Goal: Find specific page/section: Locate a particular part of the current website

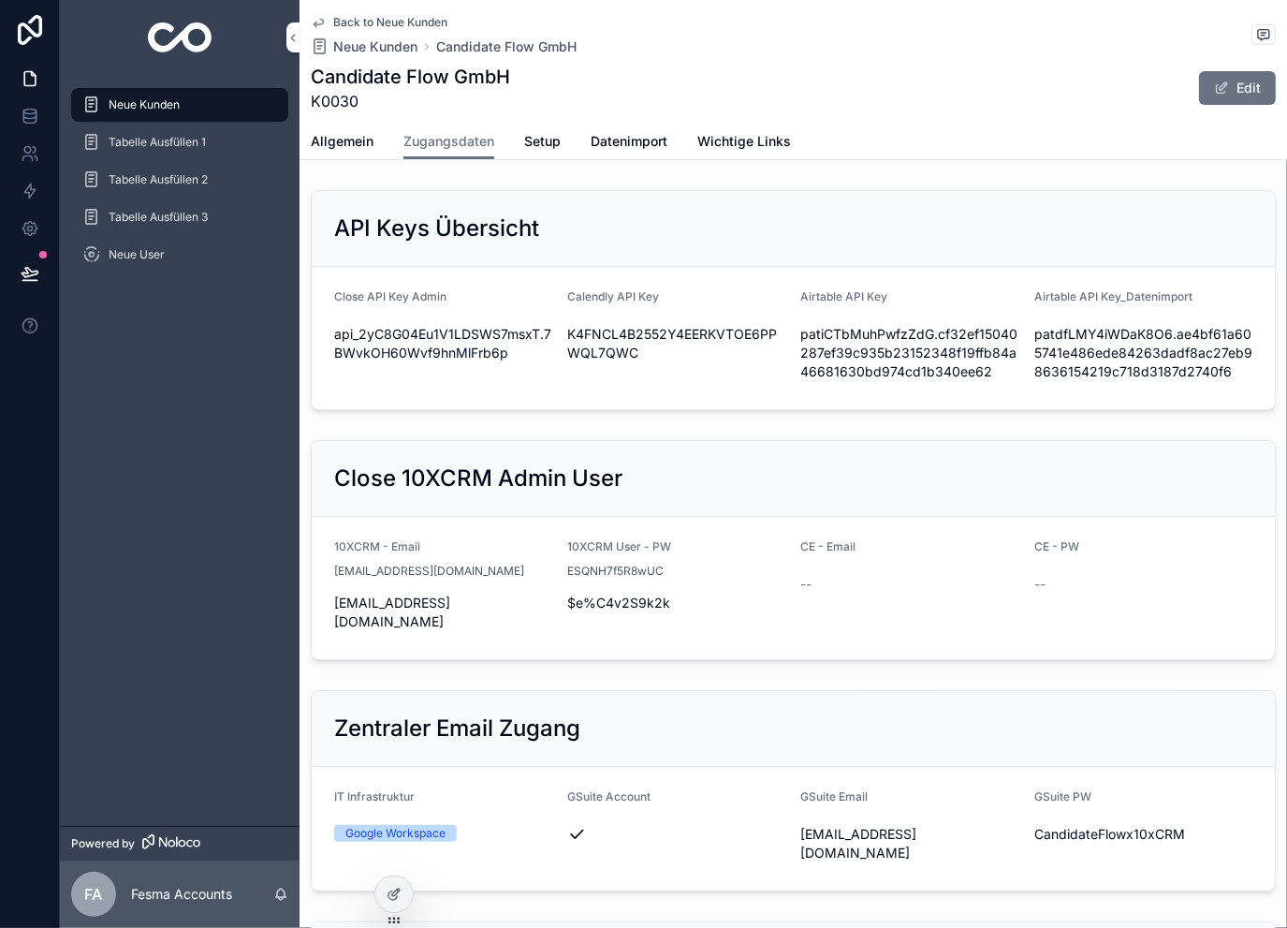
scroll to position [1970, 0]
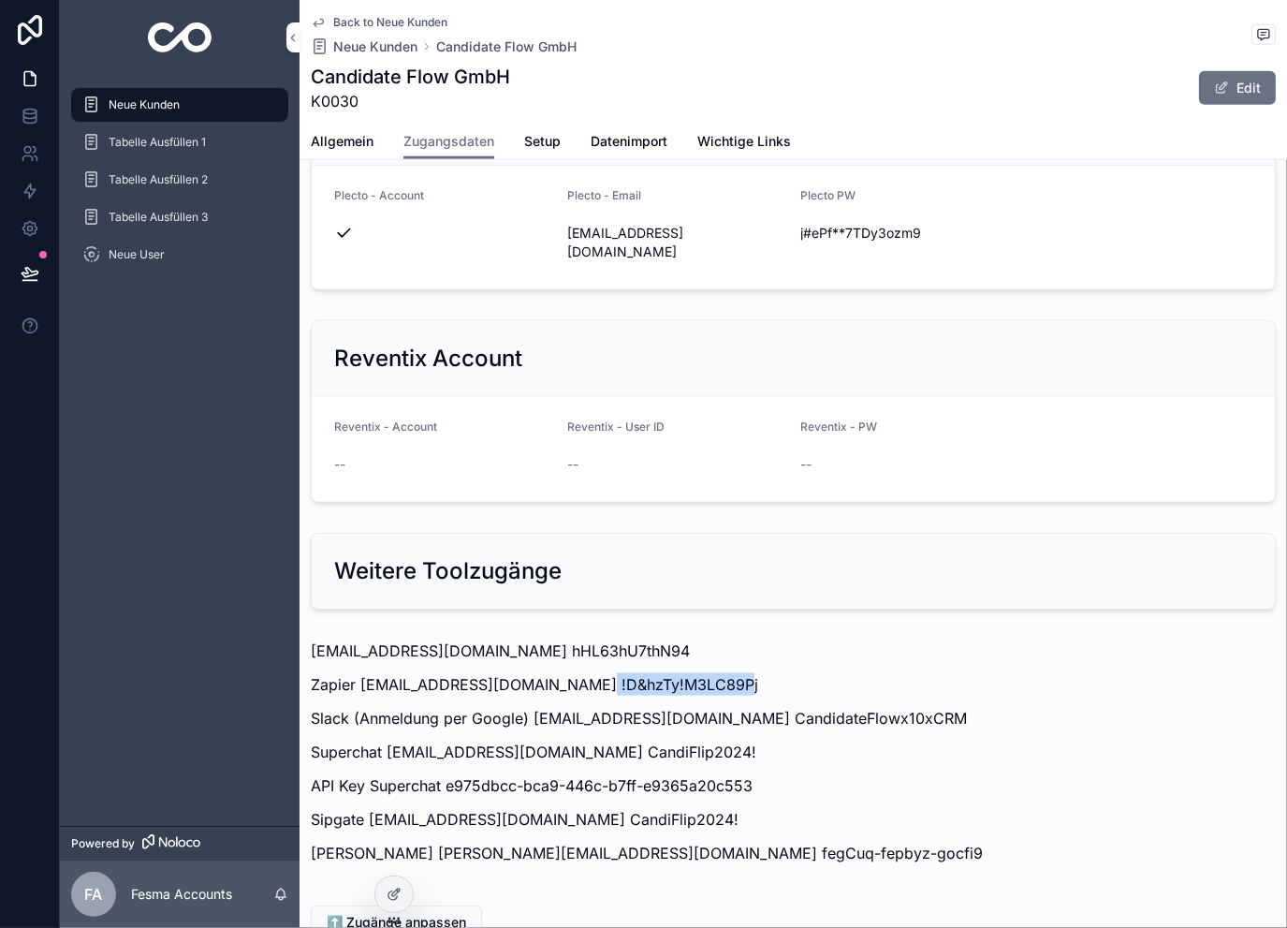
click at [375, 18] on span "Back to Neue Kunden" at bounding box center [390, 22] width 114 height 15
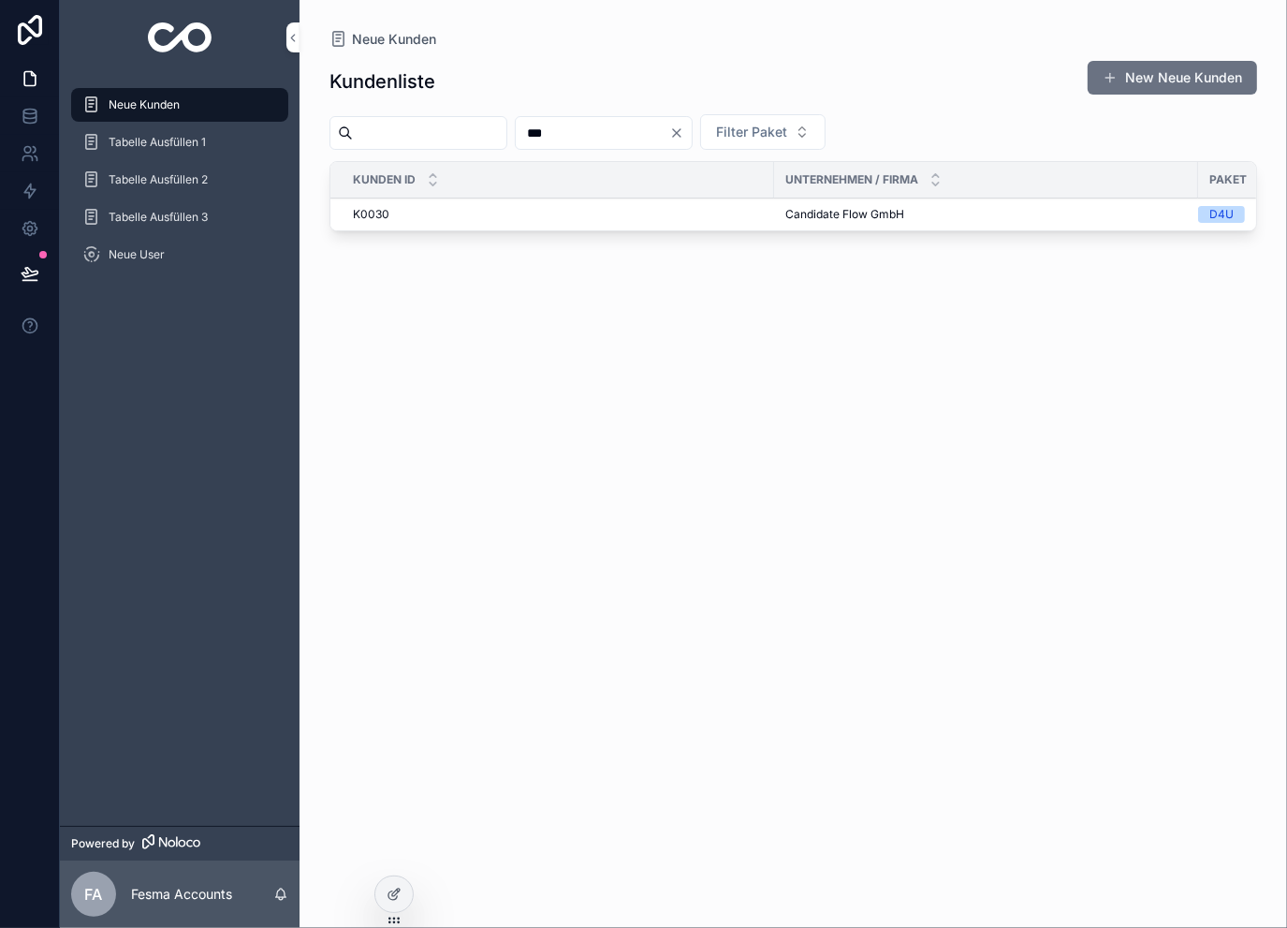
click at [620, 122] on input "***" at bounding box center [593, 133] width 154 height 26
type input "***"
click at [811, 225] on span "Sisterhood Academy GmbH" at bounding box center [859, 224] width 147 height 15
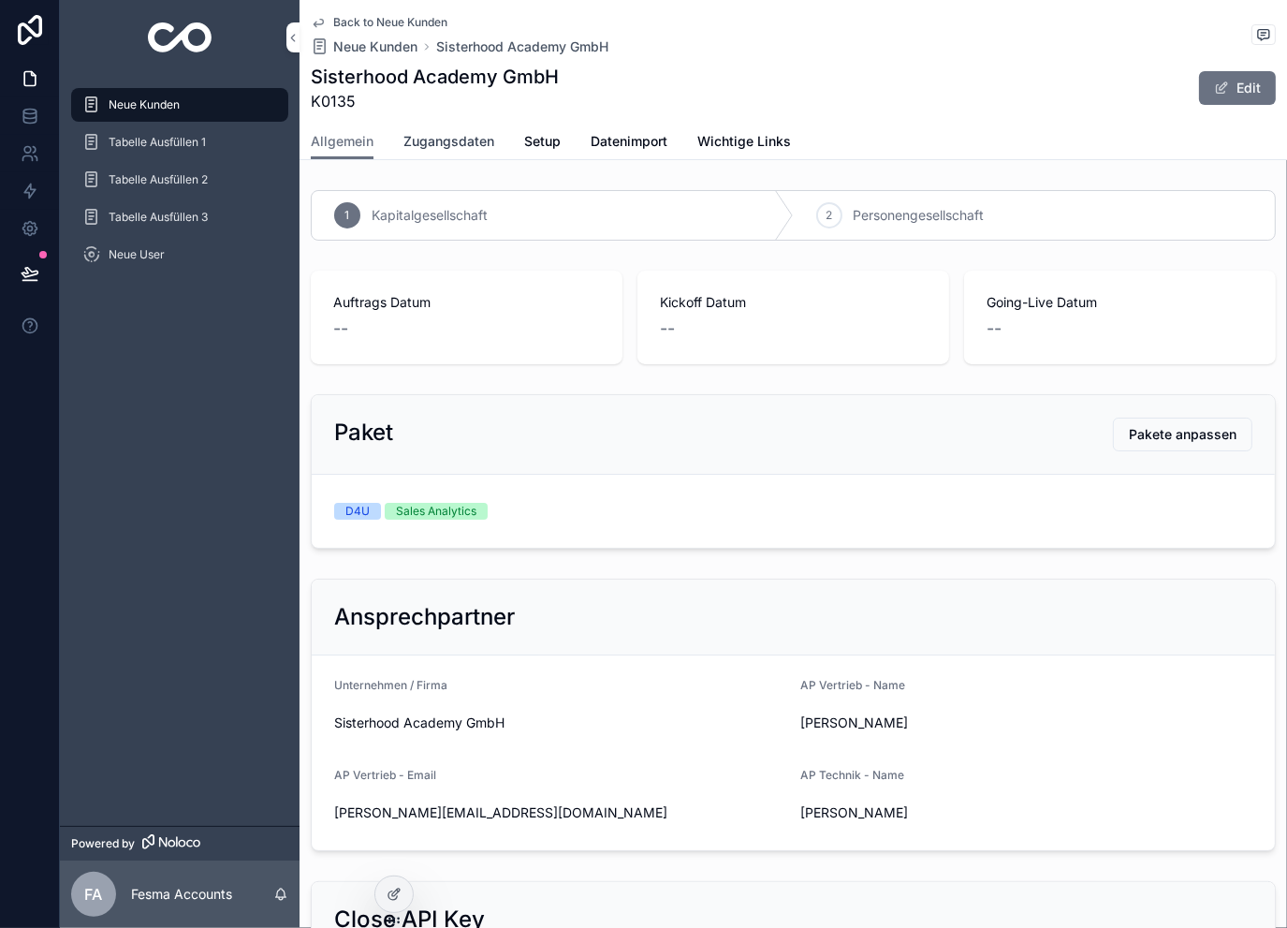
click at [454, 141] on span "Zugangsdaten" at bounding box center [449, 141] width 91 height 19
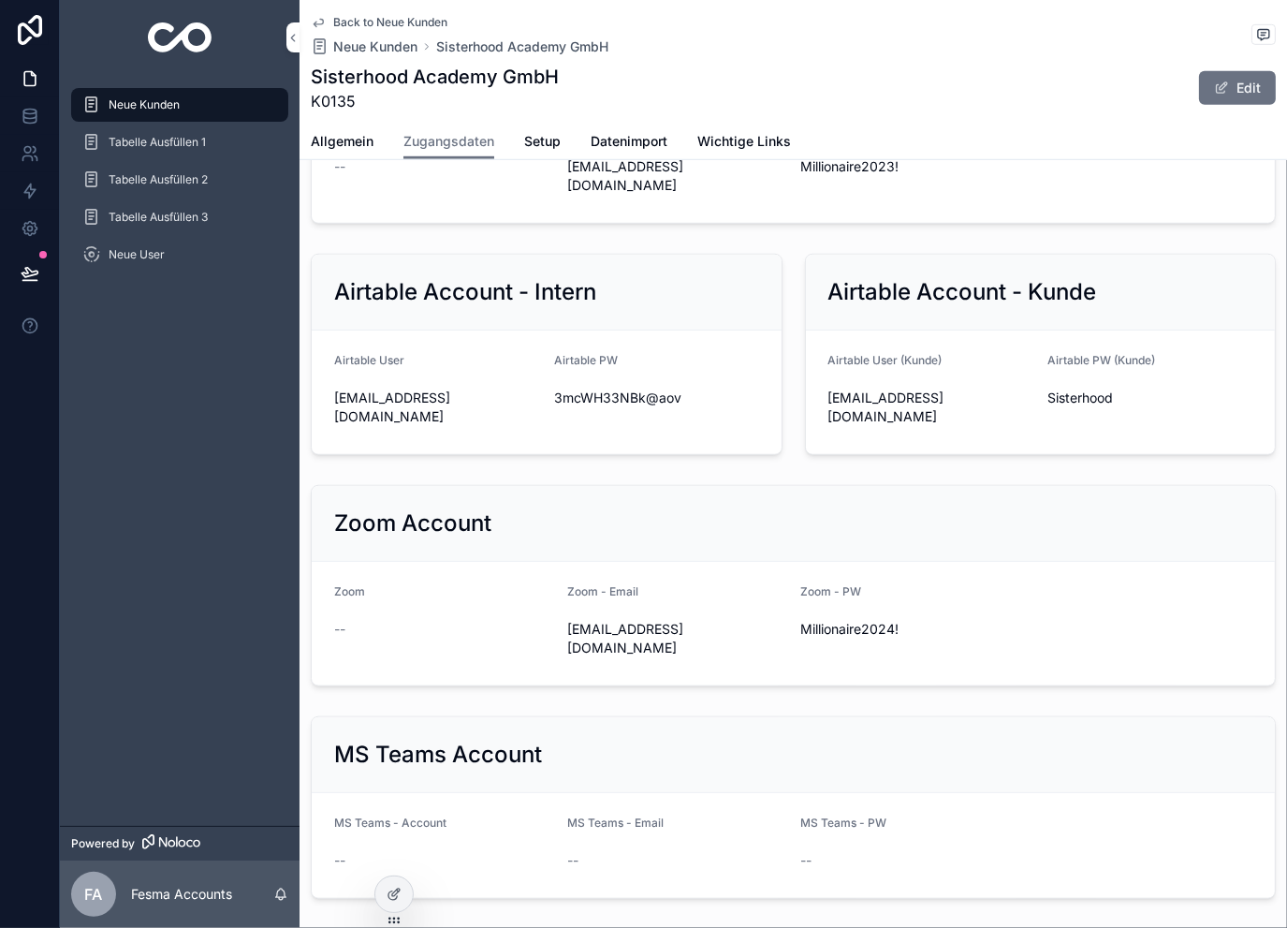
scroll to position [1185, 0]
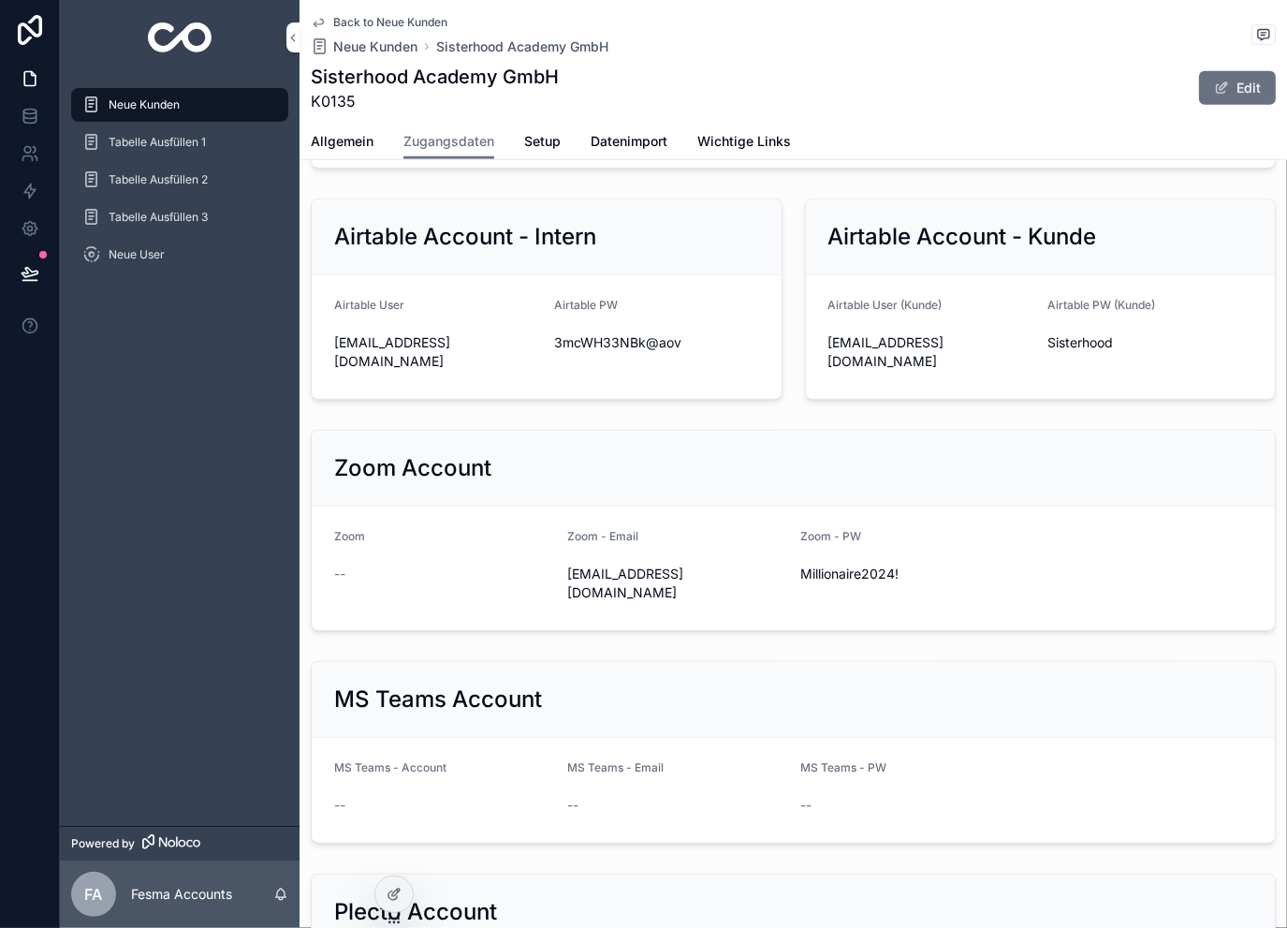
click at [631, 602] on span "[EMAIL_ADDRESS][DOMAIN_NAME]" at bounding box center [676, 583] width 218 height 37
copy div "[EMAIL_ADDRESS][DOMAIN_NAME]"
click at [832, 583] on span "Millionaire2024!" at bounding box center [910, 574] width 218 height 19
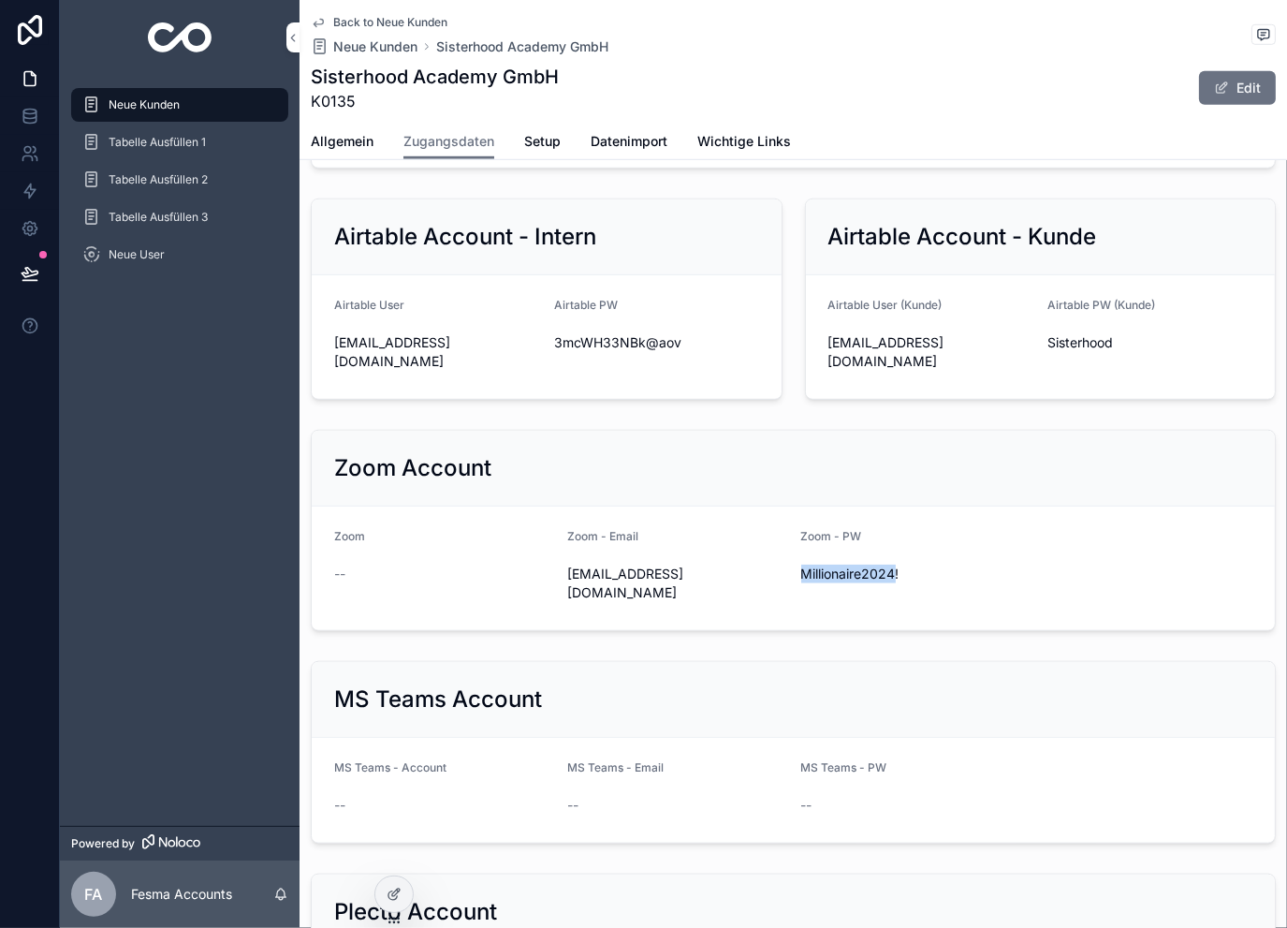
click at [832, 583] on span "Millionaire2024!" at bounding box center [910, 574] width 218 height 19
copy div "Millionaire2024!"
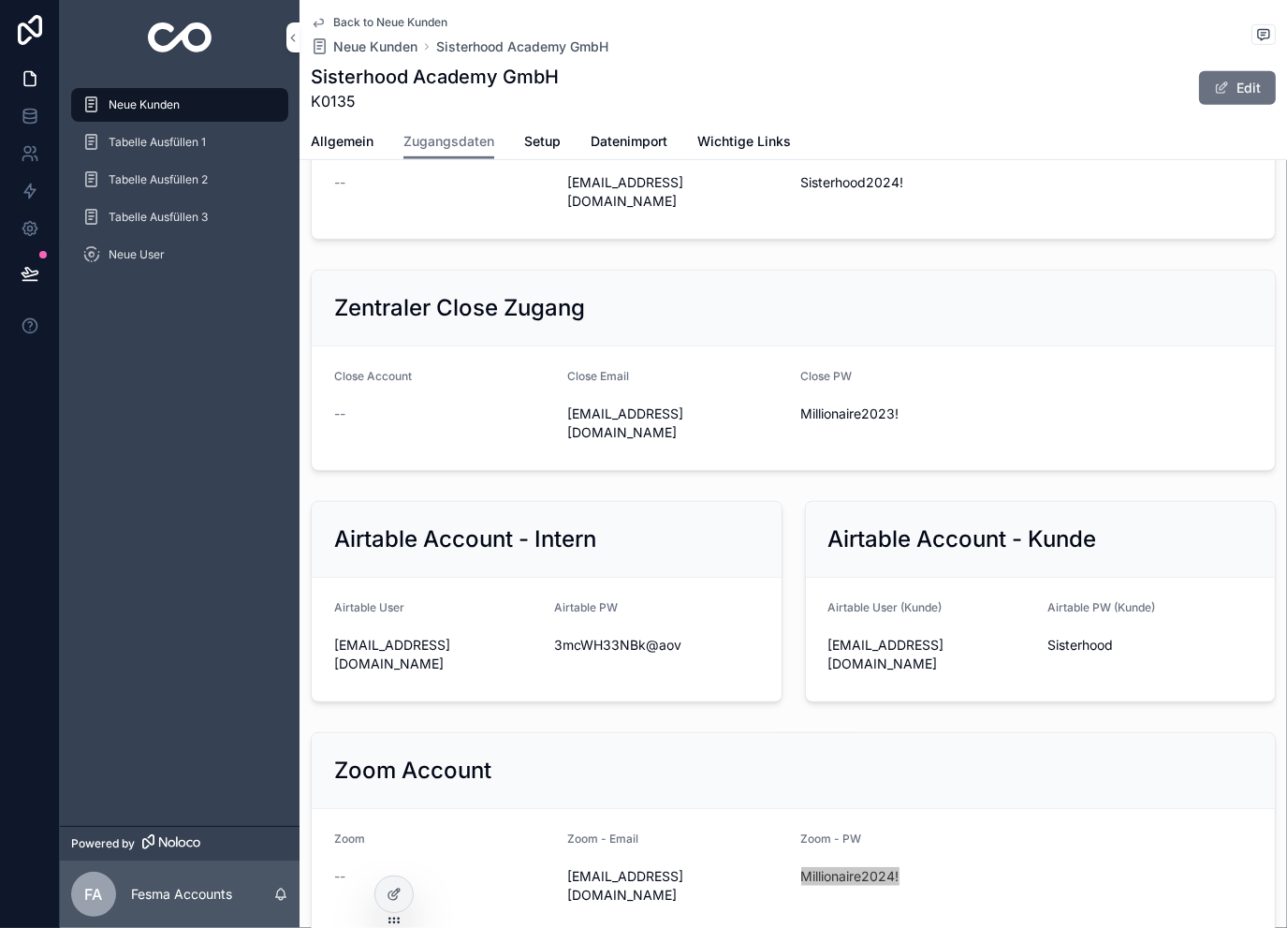
scroll to position [874, 0]
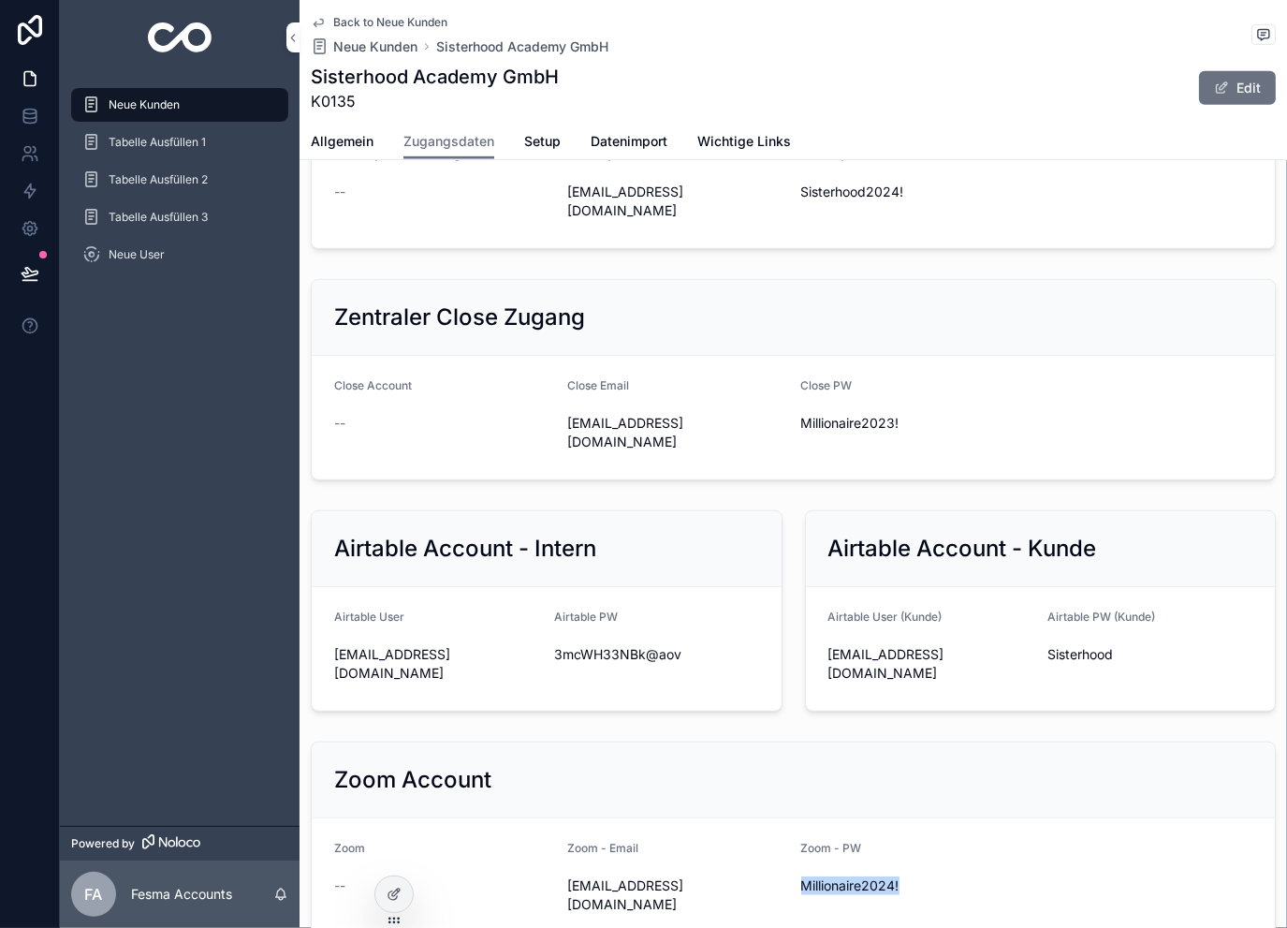
click at [604, 220] on span "[EMAIL_ADDRESS][DOMAIN_NAME]" at bounding box center [676, 201] width 218 height 37
copy div "[EMAIL_ADDRESS][DOMAIN_NAME]"
click at [839, 201] on span "Sisterhood2024!" at bounding box center [910, 192] width 218 height 19
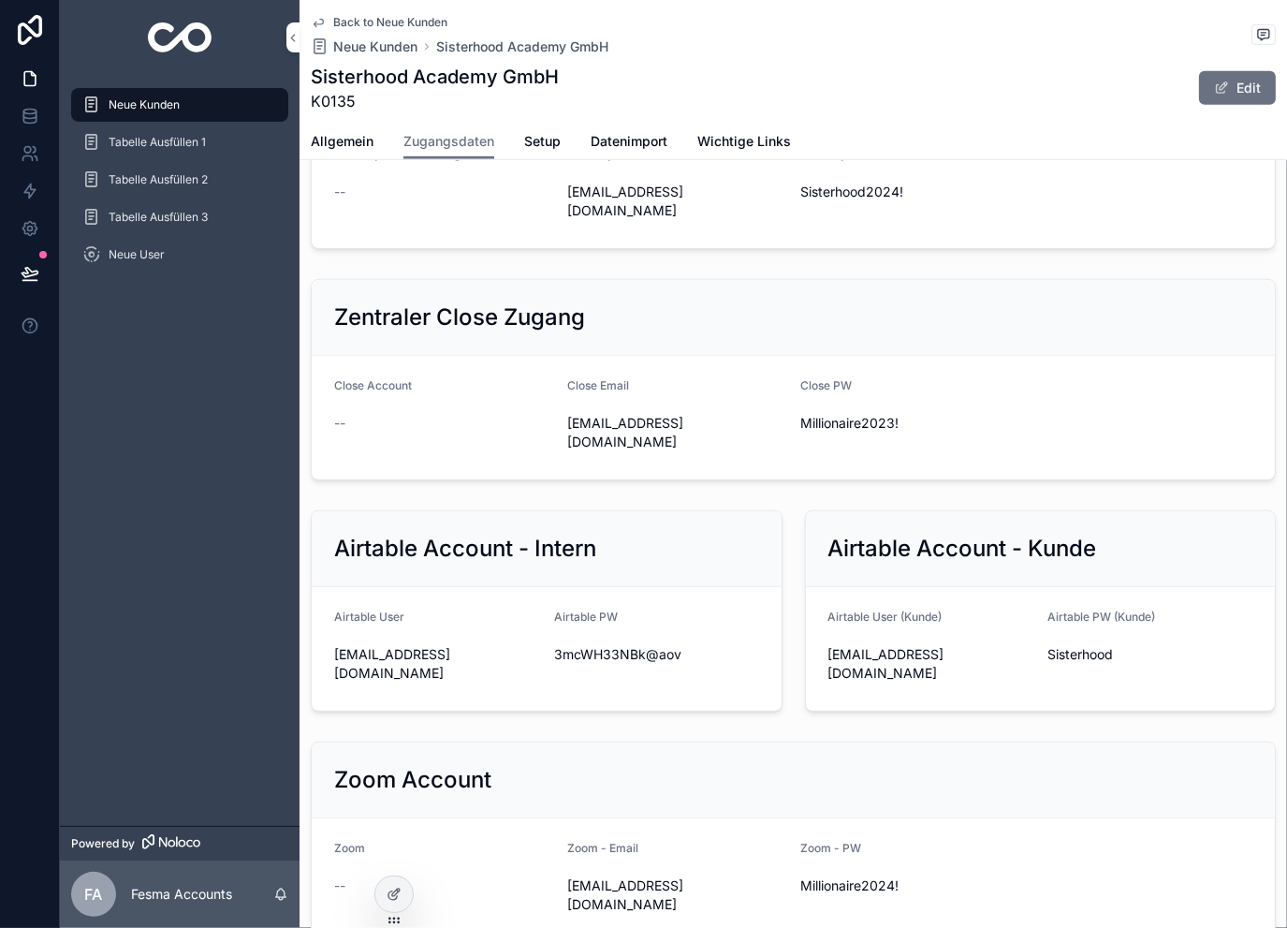
click at [839, 201] on span "Sisterhood2024!" at bounding box center [910, 192] width 218 height 19
copy div "Sisterhood2024!"
click at [348, 135] on span "Allgemein" at bounding box center [342, 141] width 63 height 19
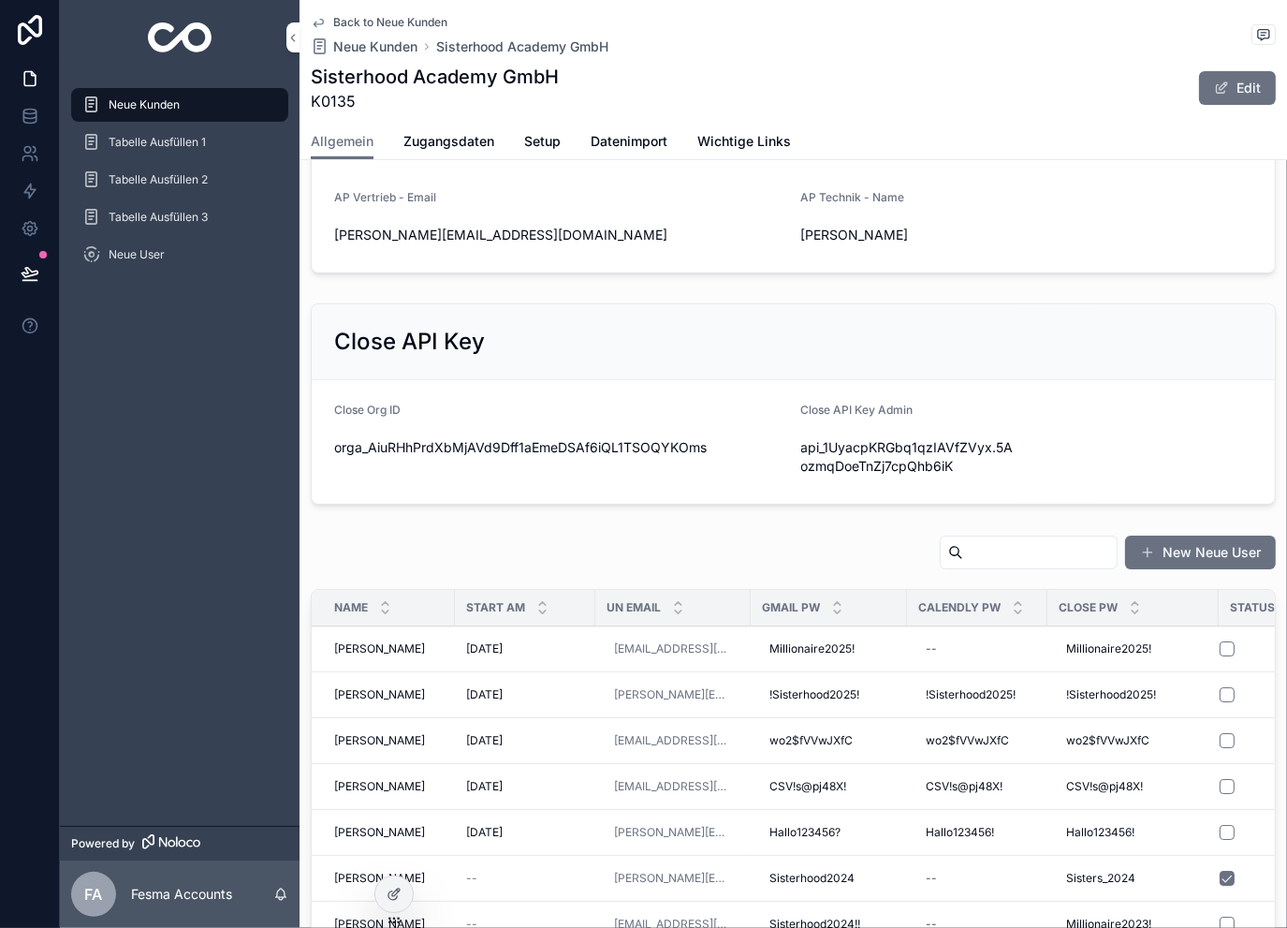
scroll to position [624, 0]
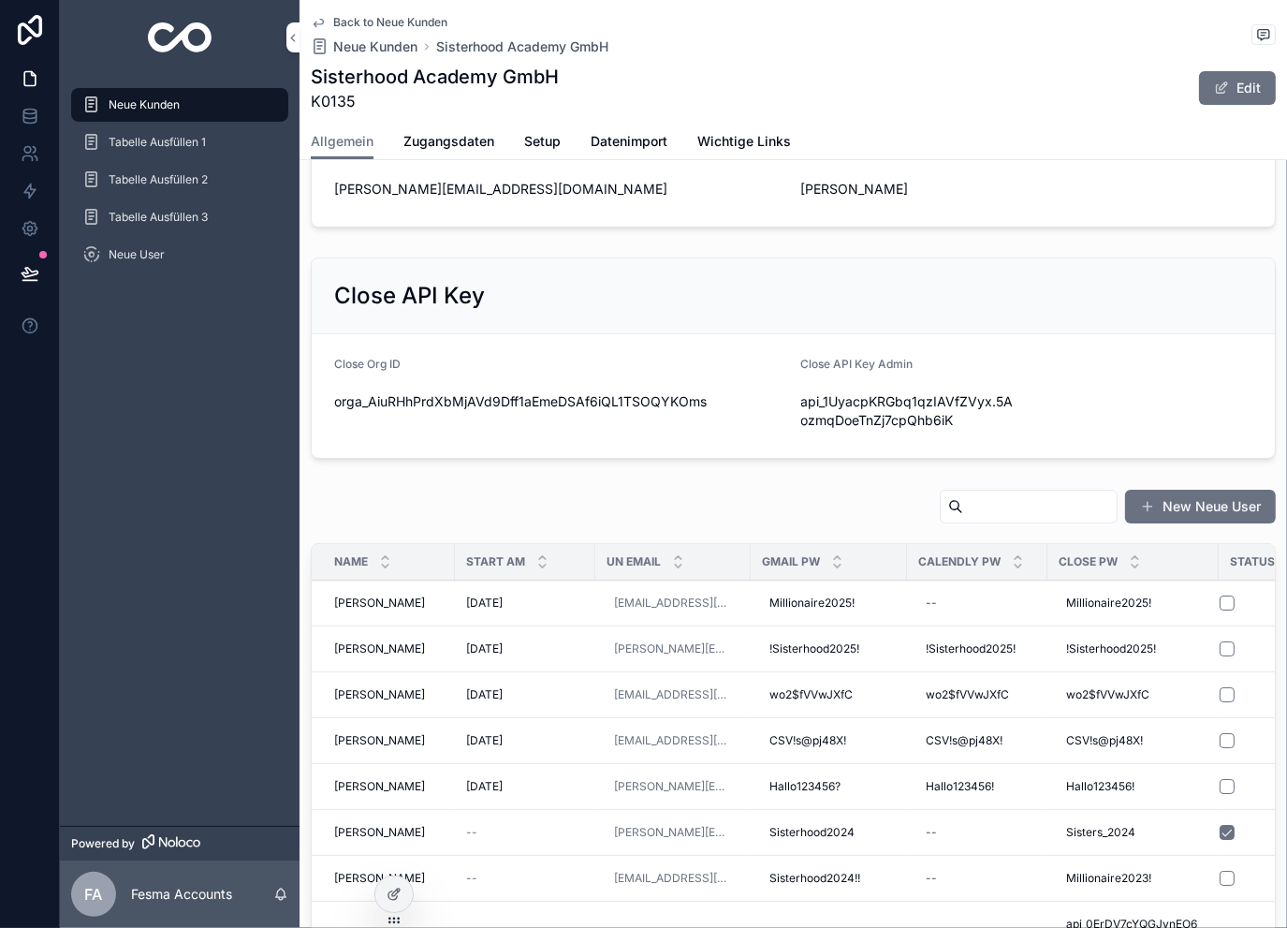
click at [1004, 508] on input "scrollable content" at bounding box center [1040, 506] width 154 height 26
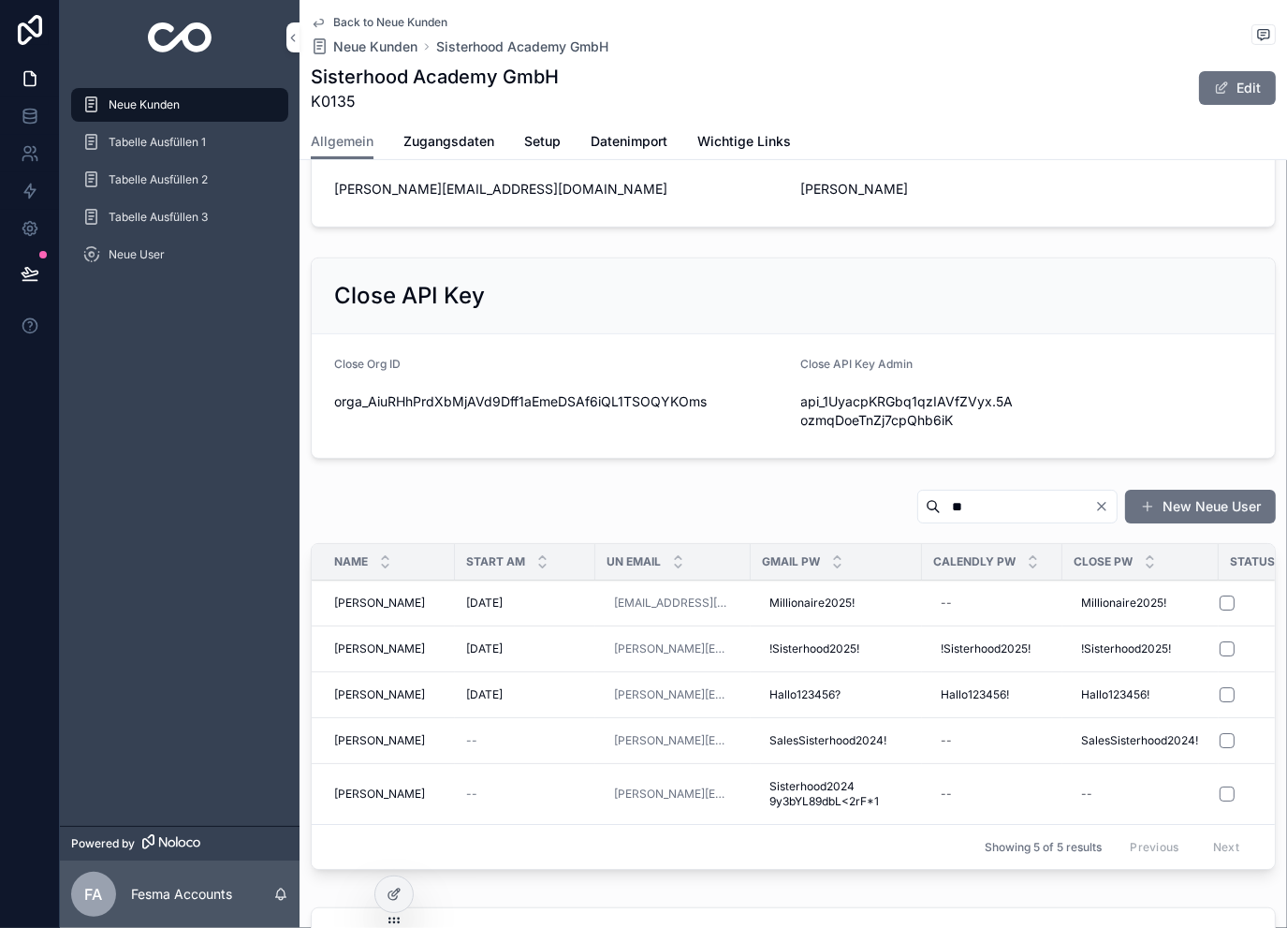
type input "**"
click at [404, 641] on span "Antonia Wallukat" at bounding box center [379, 648] width 91 height 15
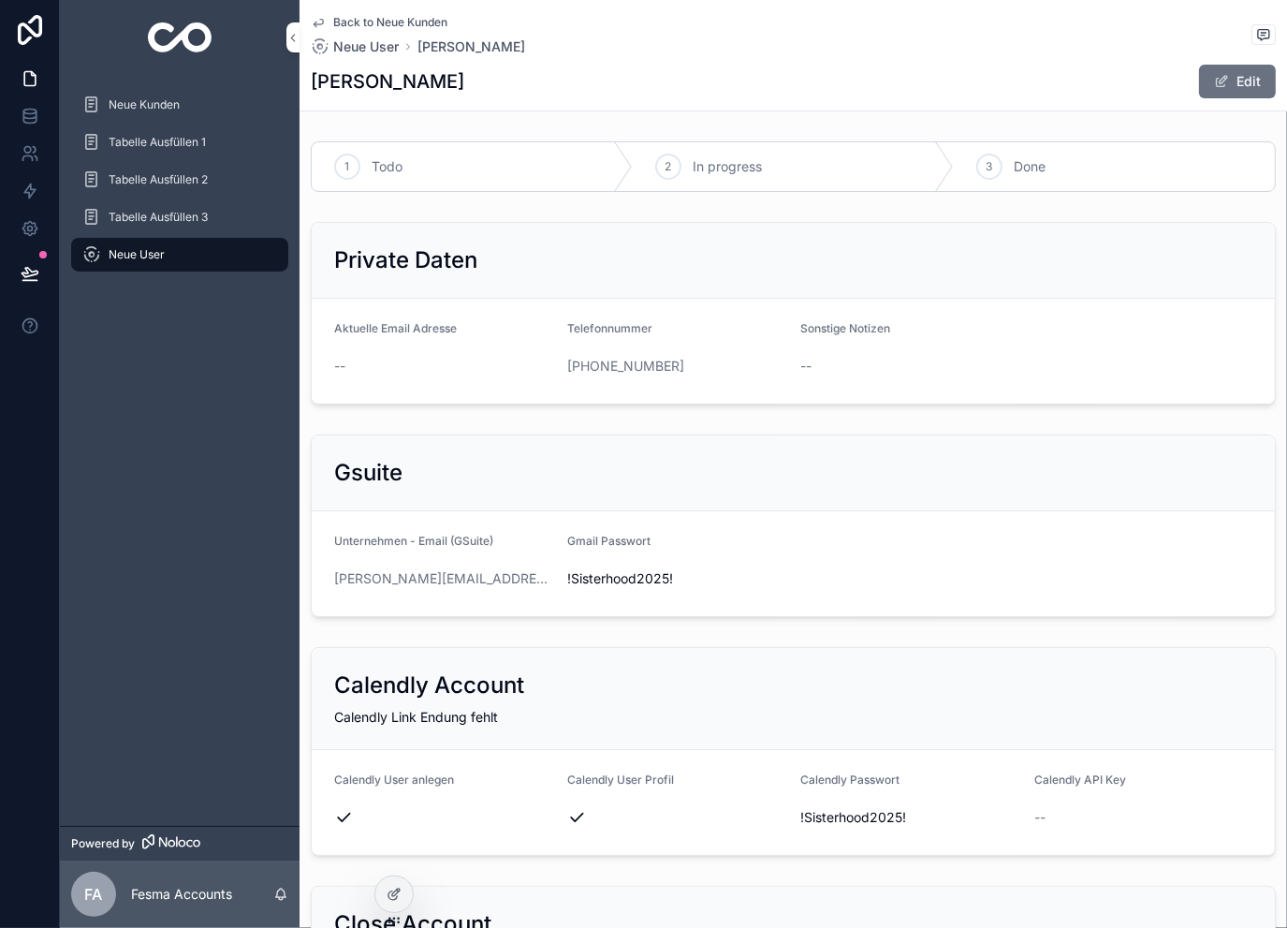
click at [846, 821] on span "!Sisterhood2025!" at bounding box center [910, 817] width 218 height 19
copy span "!Sisterhood2025!"
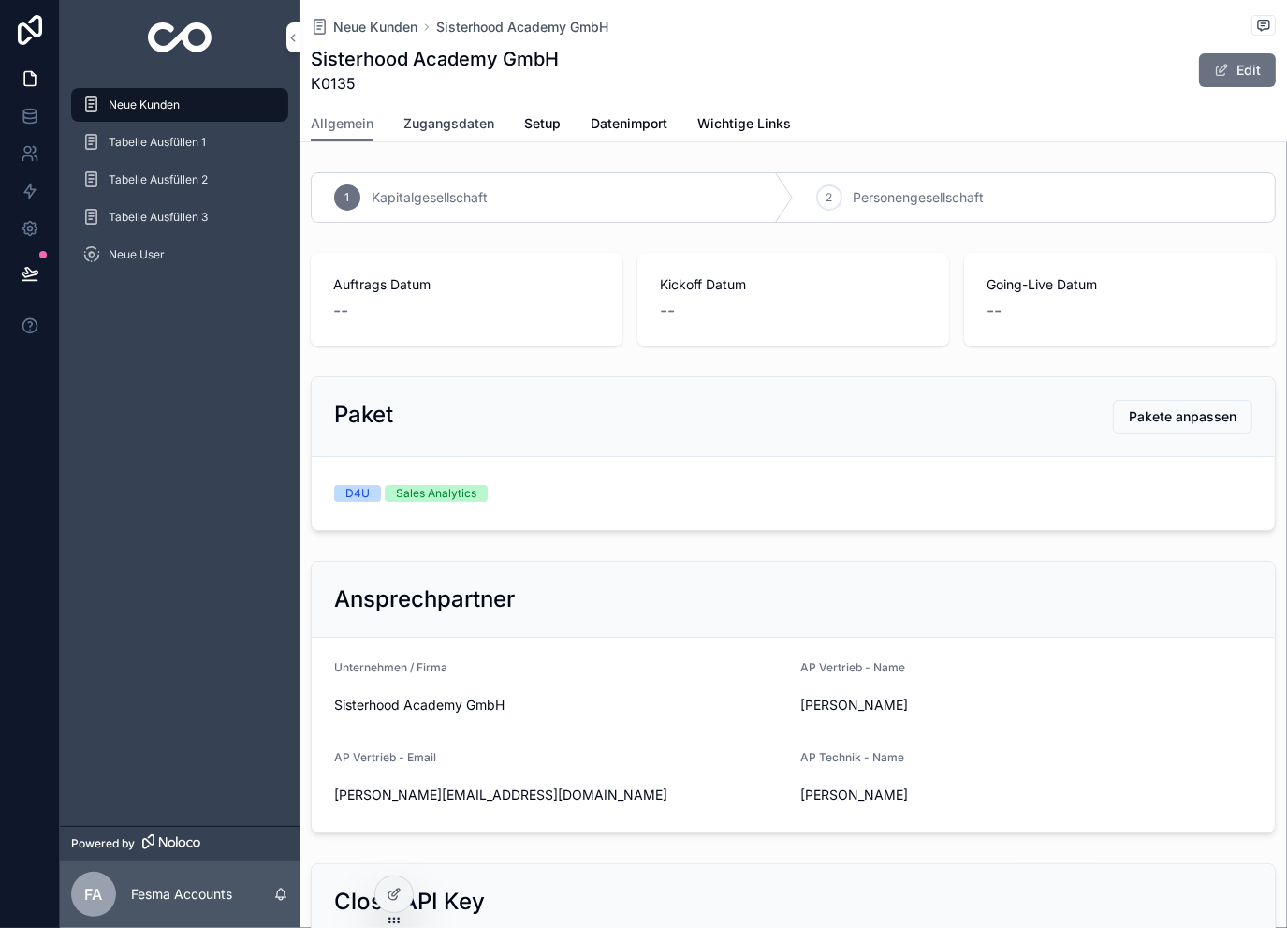
click at [447, 133] on link "Zugangsdaten" at bounding box center [449, 125] width 91 height 37
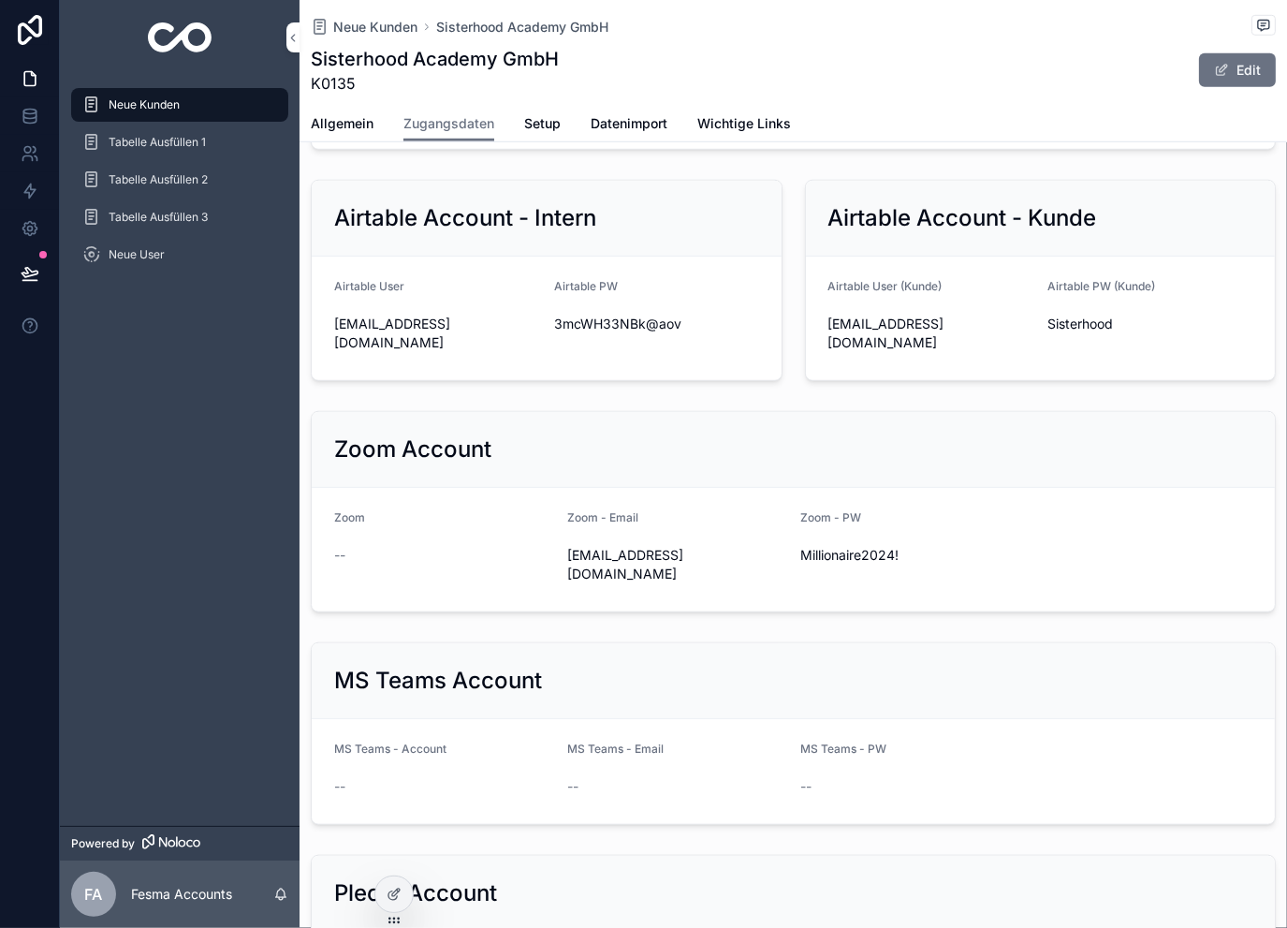
scroll to position [1248, 0]
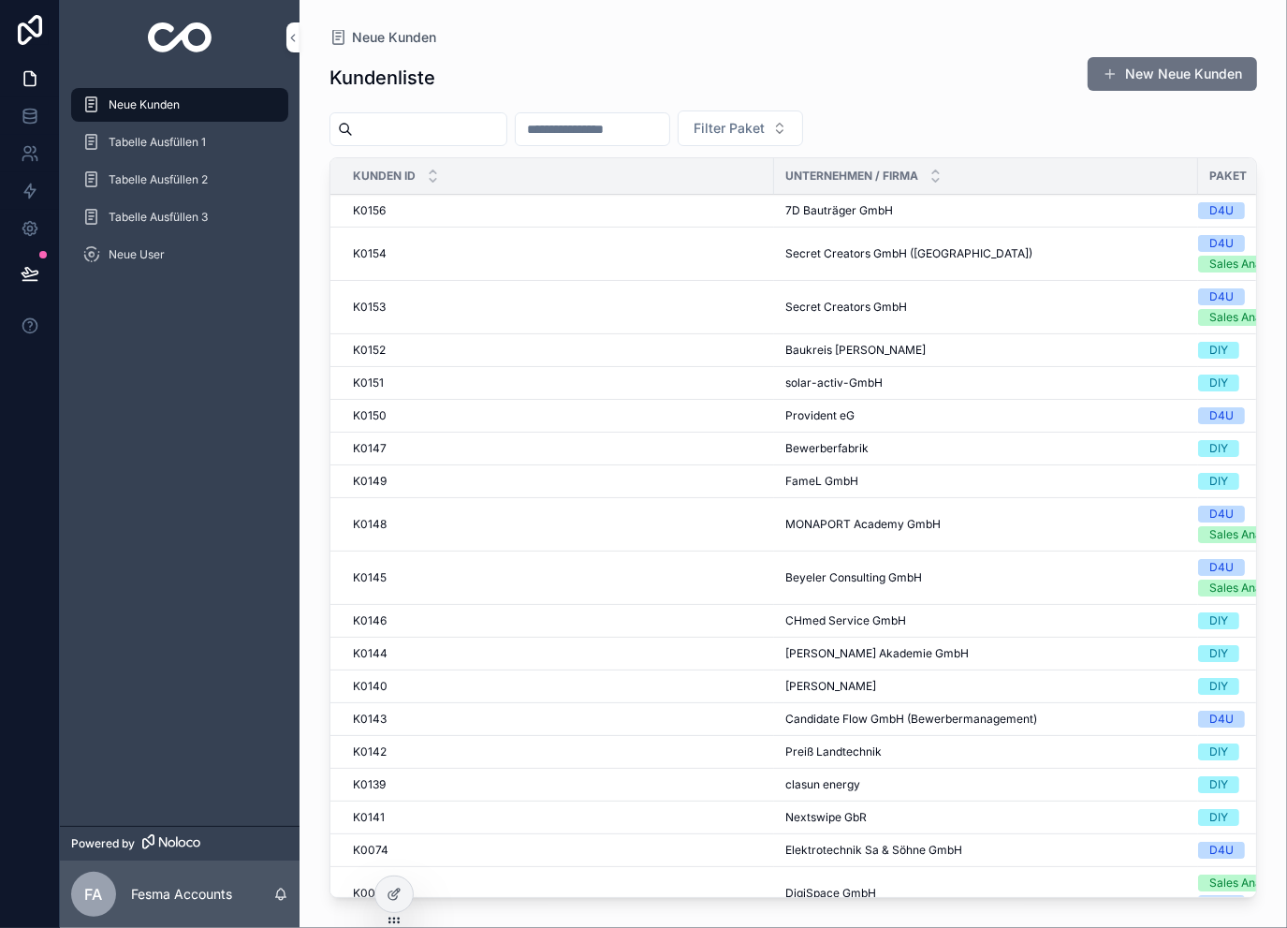
click at [645, 135] on input "scrollable content" at bounding box center [593, 129] width 154 height 26
type input "***"
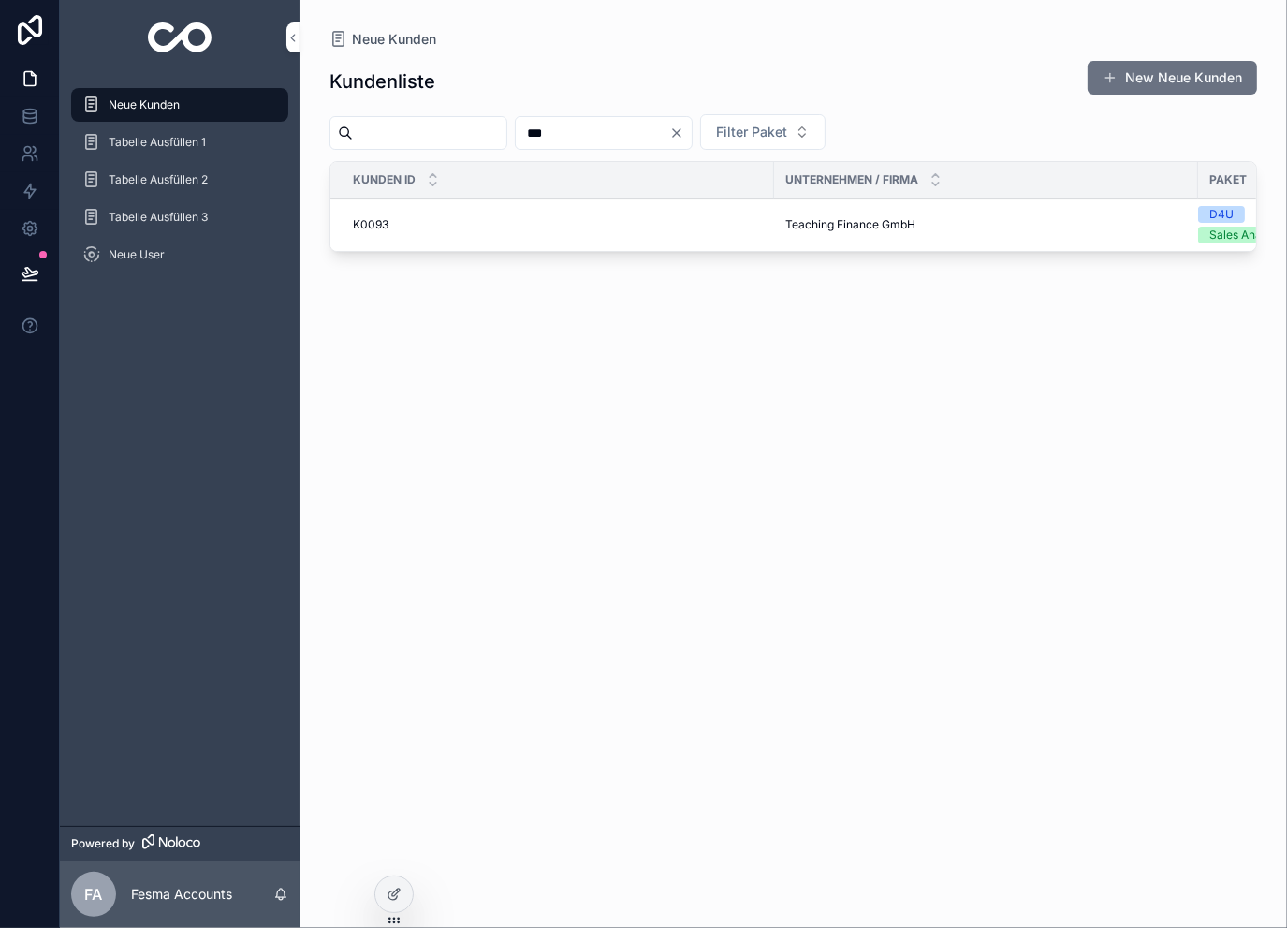
click at [803, 223] on span "Teaching Finance GmbH" at bounding box center [851, 224] width 130 height 15
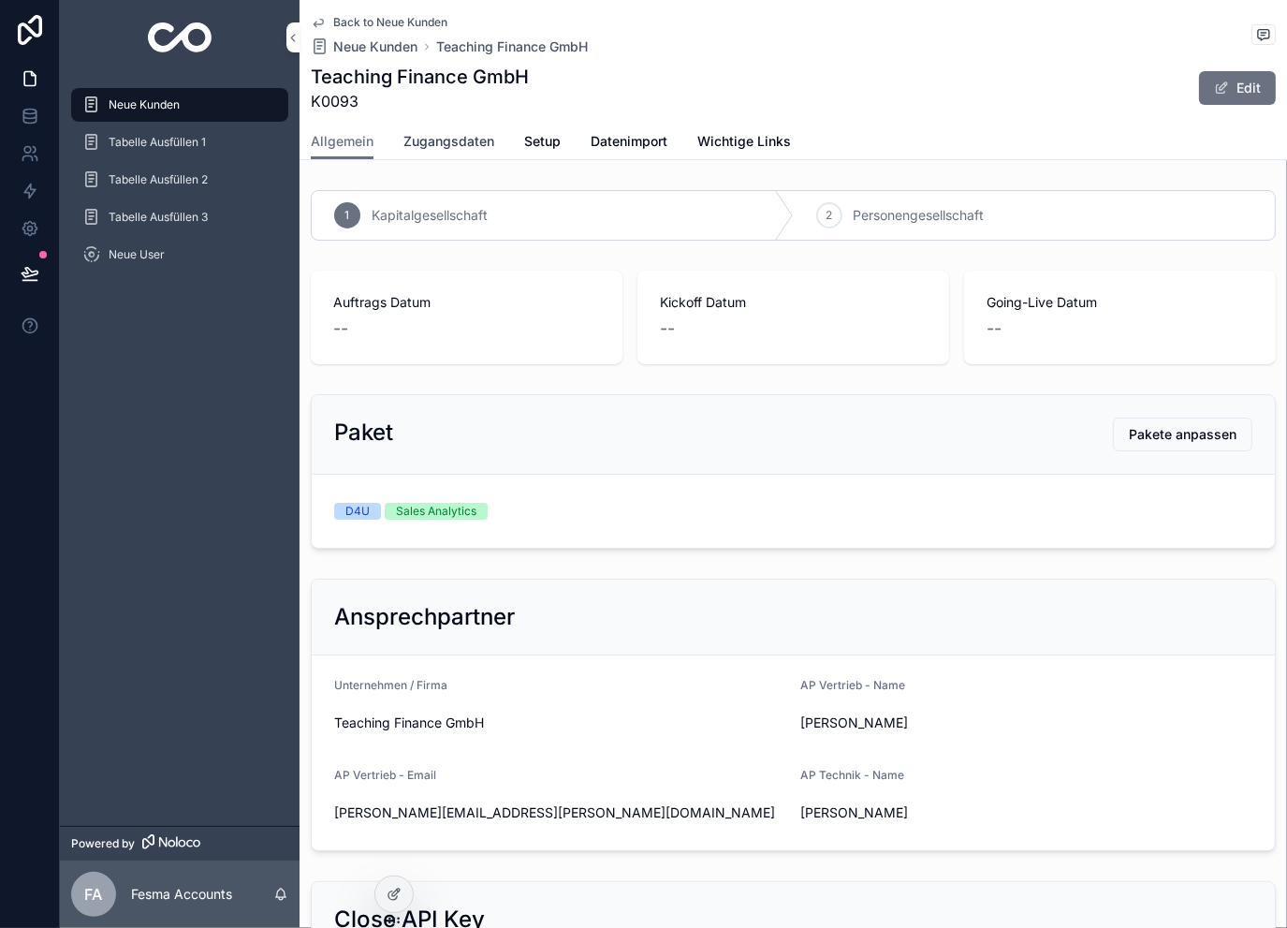
click at [430, 132] on span "Zugangsdaten" at bounding box center [449, 141] width 91 height 19
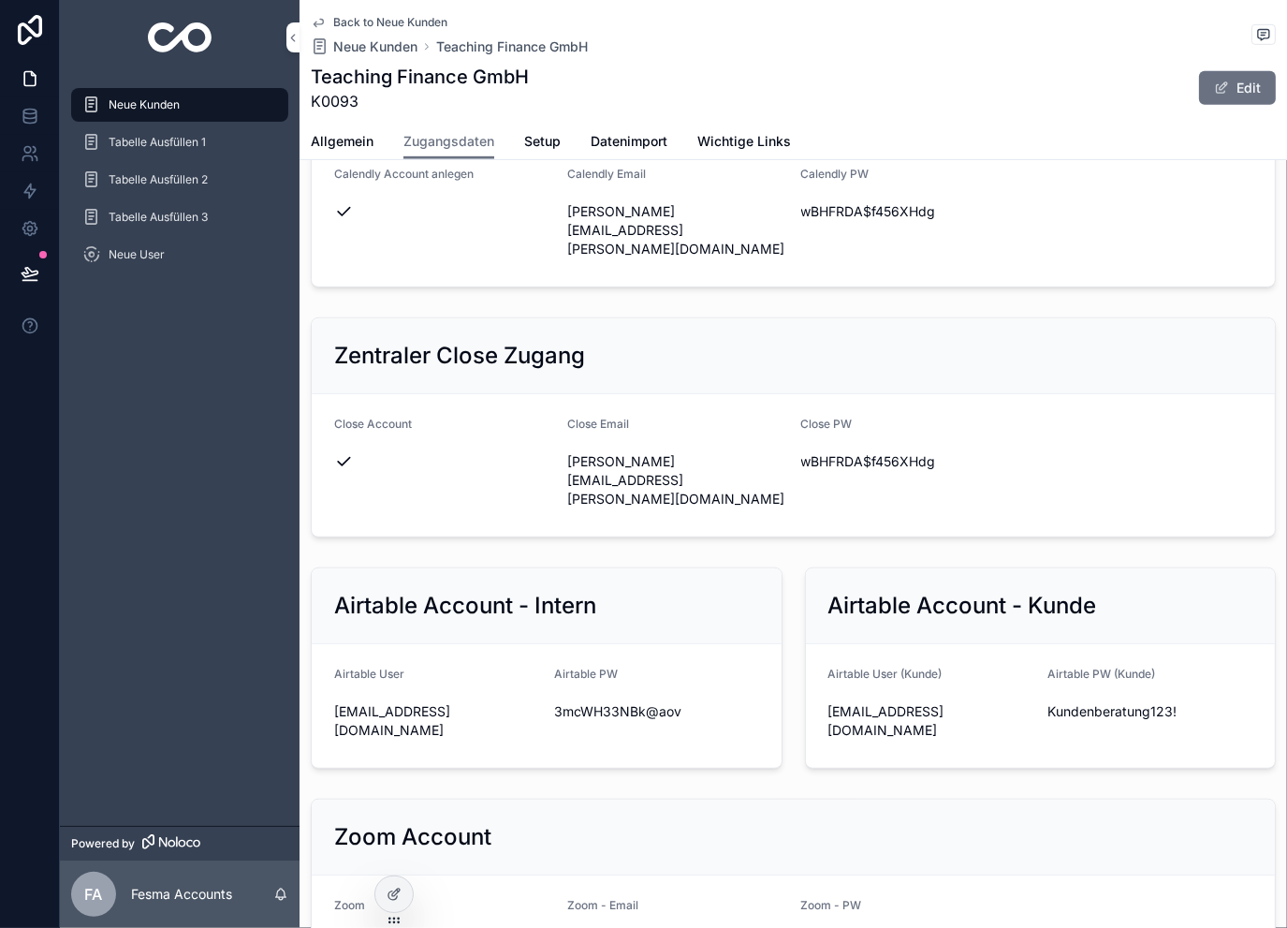
scroll to position [874, 0]
click at [0, 0] on icon "scrollable content" at bounding box center [0, 0] width 0 height 0
click at [0, 0] on div "scrollable content" at bounding box center [0, 0] width 0 height 0
click at [0, 0] on icon "scrollable content" at bounding box center [0, 0] width 0 height 0
click at [378, 14] on div "Back to Neue Kunden Neue Kunden Teaching Finance GmbH Teaching Finance GmbH K00…" at bounding box center [793, 62] width 965 height 124
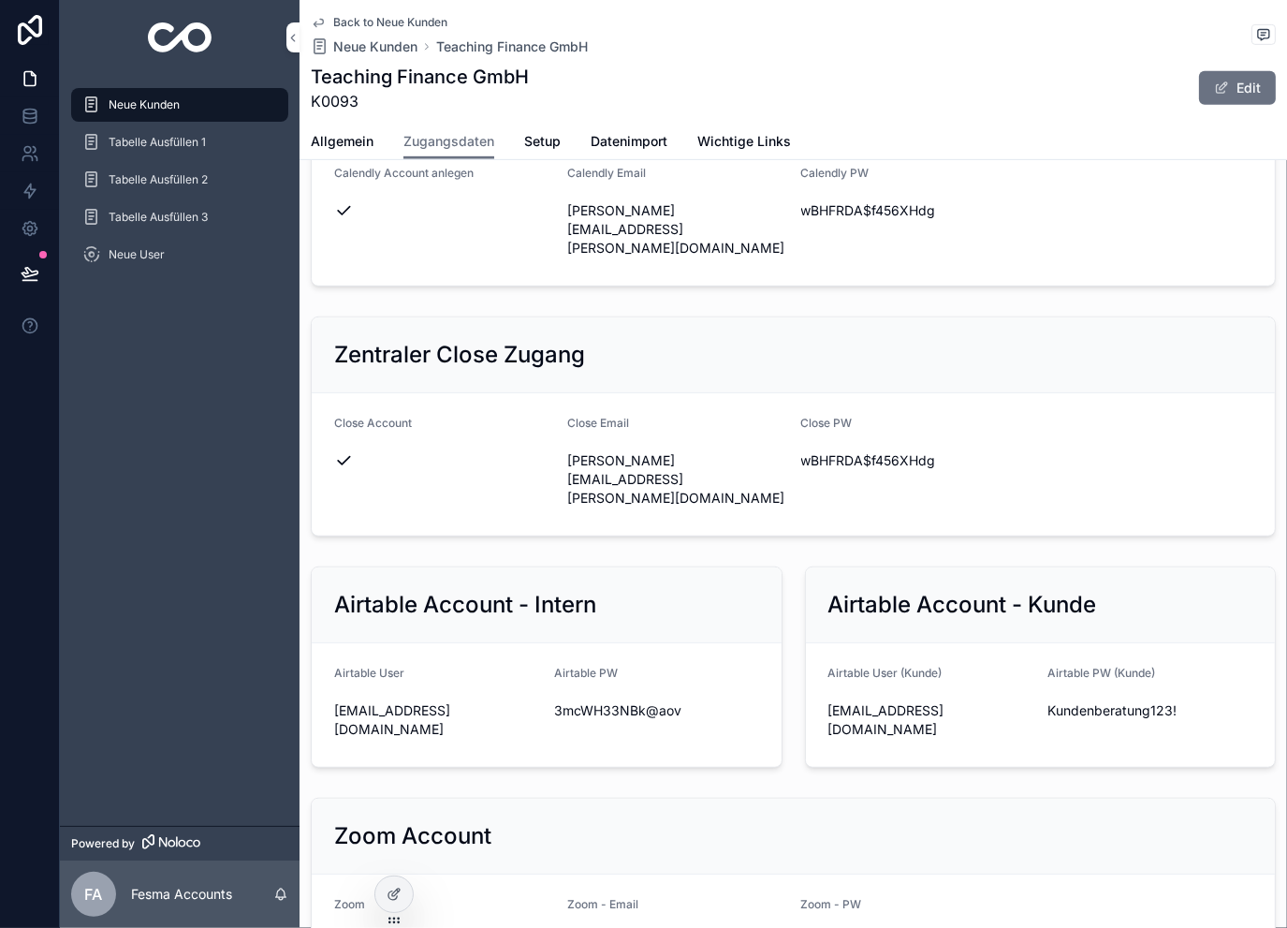
click at [394, 16] on span "Back to Neue Kunden" at bounding box center [390, 22] width 114 height 15
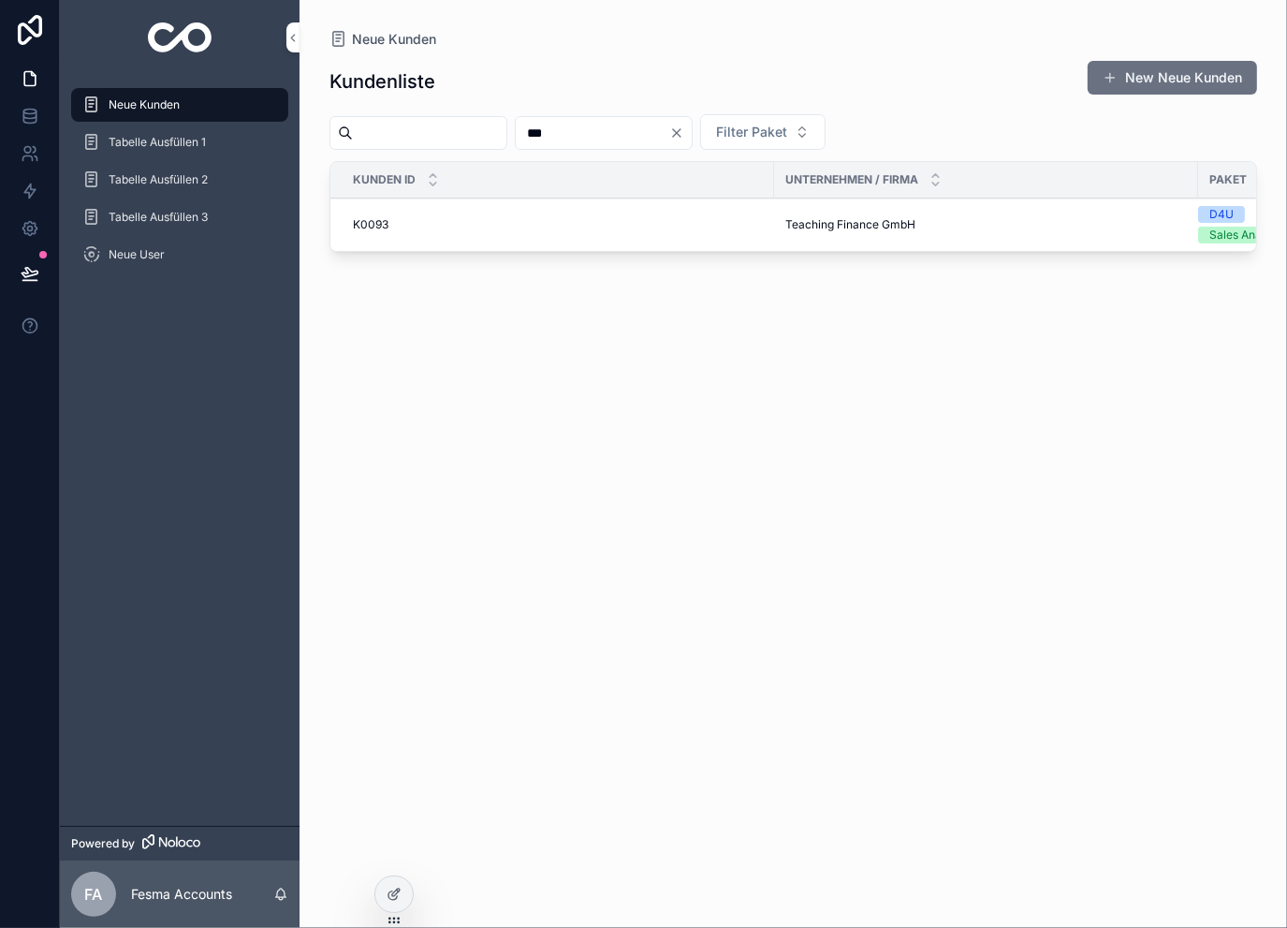
click at [609, 130] on input "***" at bounding box center [593, 133] width 154 height 26
type input "***"
click at [841, 220] on span "Beyeler Consulting GmbH" at bounding box center [854, 224] width 137 height 15
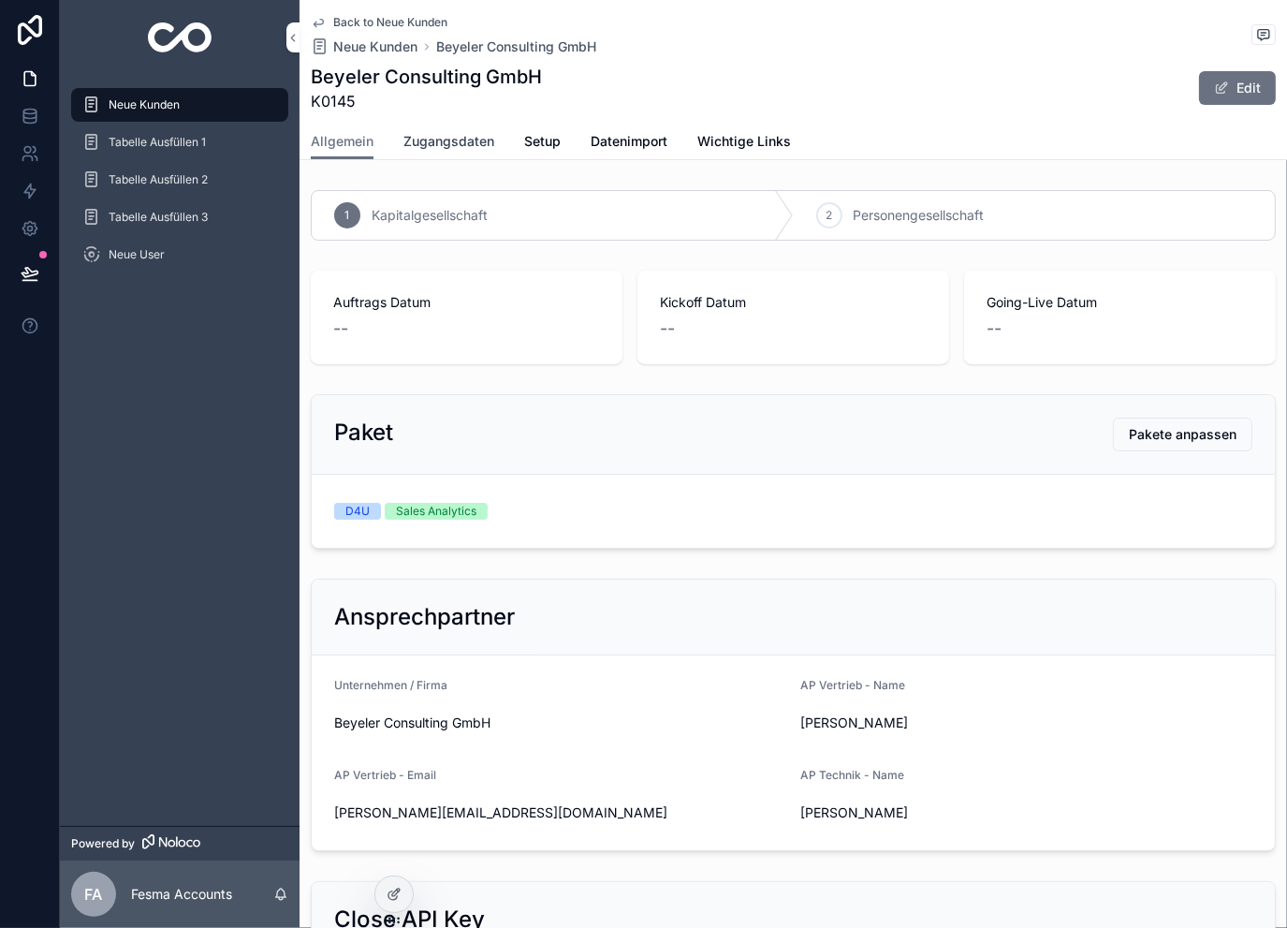
drag, startPoint x: 422, startPoint y: 111, endPoint x: 430, endPoint y: 125, distance: 15.9
click at [425, 117] on div "Back to Neue Kunden Neue Kunden Beyeler Consulting GmbH Beyeler Consulting GmbH…" at bounding box center [793, 62] width 965 height 124
click at [435, 134] on span "Zugangsdaten" at bounding box center [449, 141] width 91 height 19
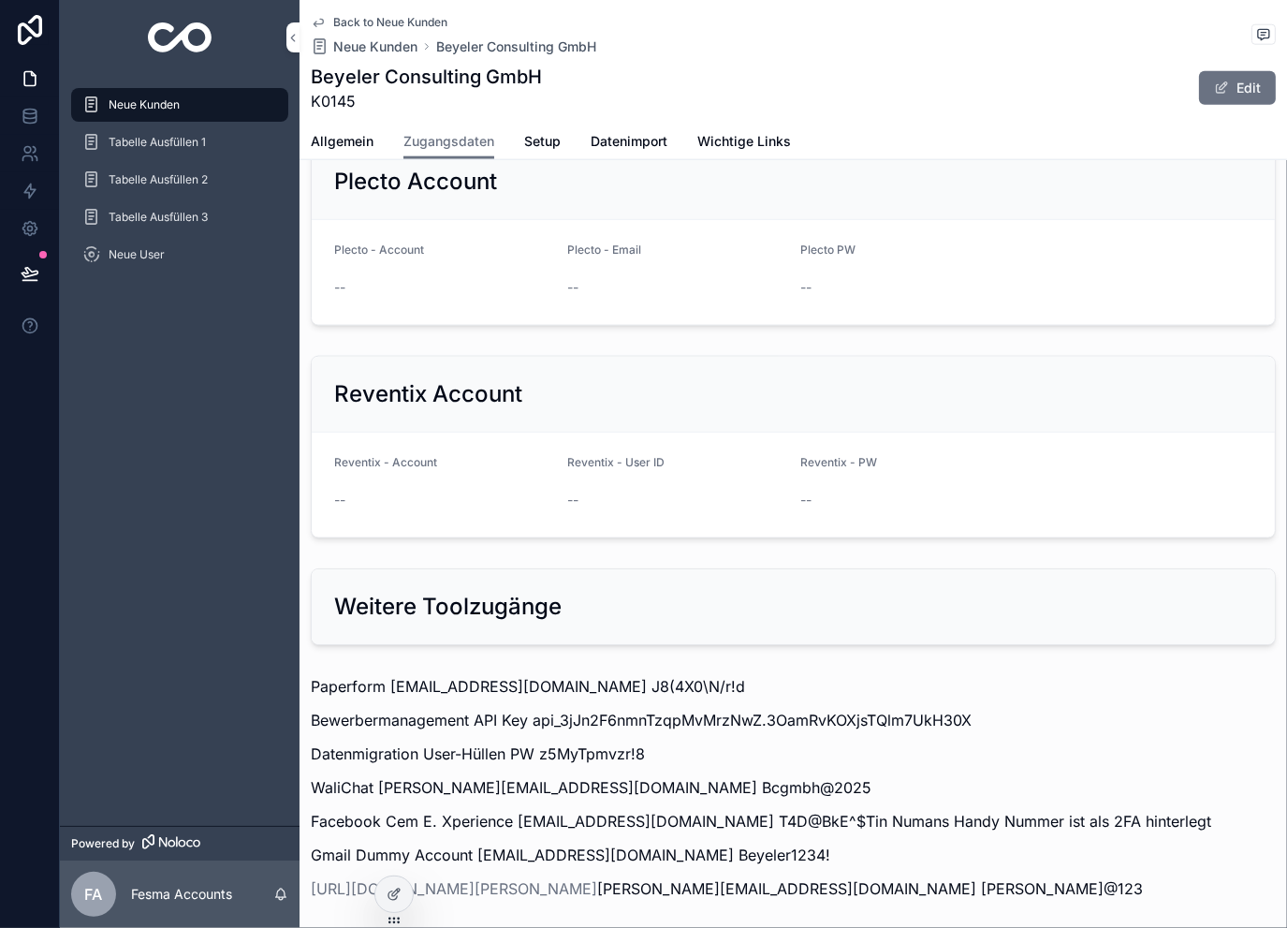
scroll to position [2232, 0]
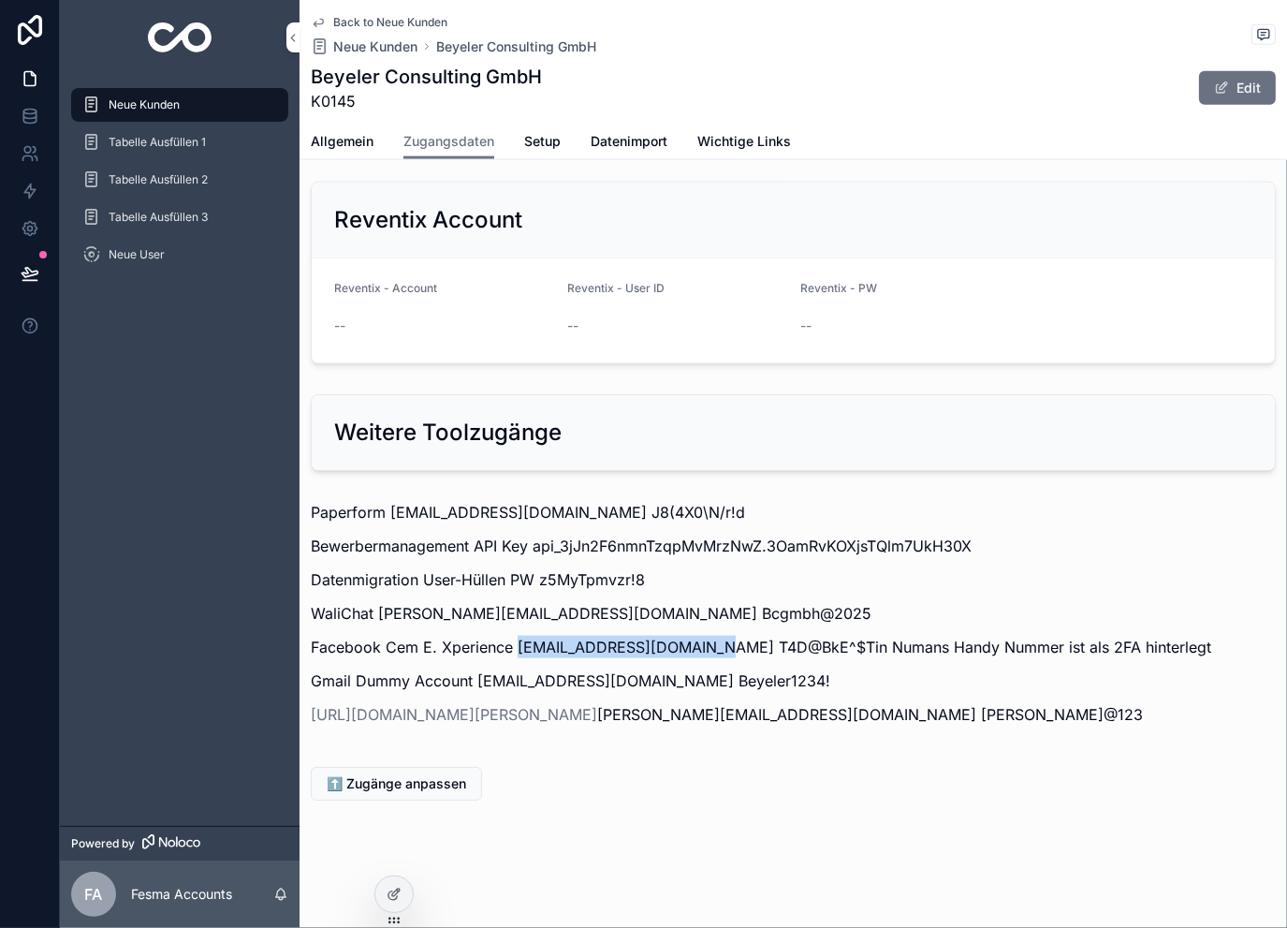
drag, startPoint x: 516, startPoint y: 647, endPoint x: 719, endPoint y: 646, distance: 203.2
click at [719, 646] on p "Facebook Cem E. Xperience customer+k0145@10xcrm.de T4D@BkE^$Tin Numans Handy Nu…" at bounding box center [793, 647] width 965 height 22
copy p "customer+k0145@10xcrm.de"
drag, startPoint x: 730, startPoint y: 652, endPoint x: 820, endPoint y: 656, distance: 90.0
click at [820, 656] on p "Facebook Cem E. Xperience customer+k0145@10xcrm.de T4D@BkE^$Tin Numans Handy Nu…" at bounding box center [793, 647] width 965 height 22
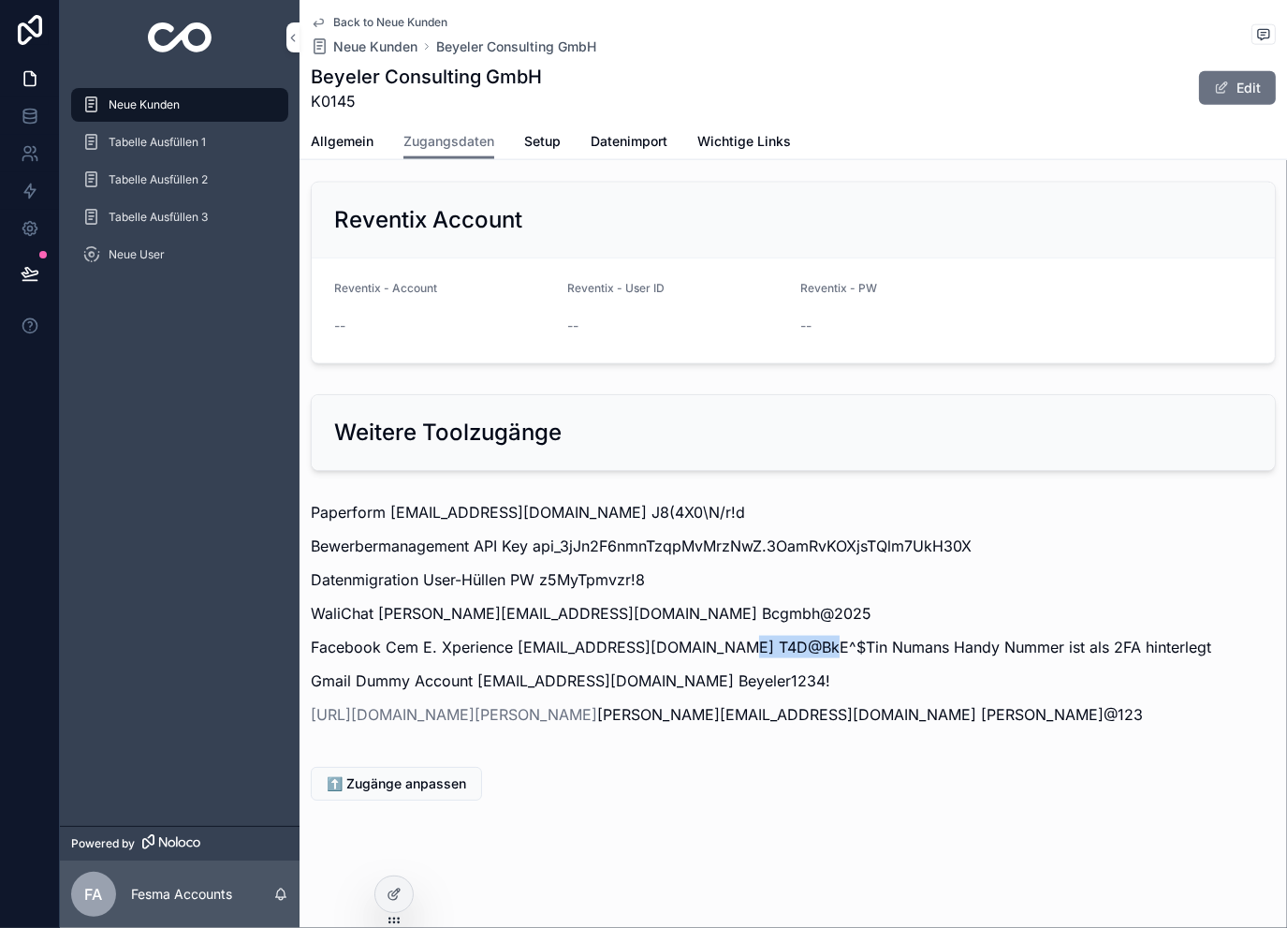
copy p "4D@BkE^$T"
click at [753, 615] on p "WaliChat i.beyeler@beyelerconsulting.ch Bcgmbh@2025" at bounding box center [793, 613] width 965 height 22
drag, startPoint x: 725, startPoint y: 646, endPoint x: 819, endPoint y: 636, distance: 95.1
click at [819, 636] on p "Facebook Cem E. Xperience customer+k0145@10xcrm.de T4D@BkE^$Tin Numans Handy Nu…" at bounding box center [793, 647] width 965 height 22
copy p "T4D@BkE^$T"
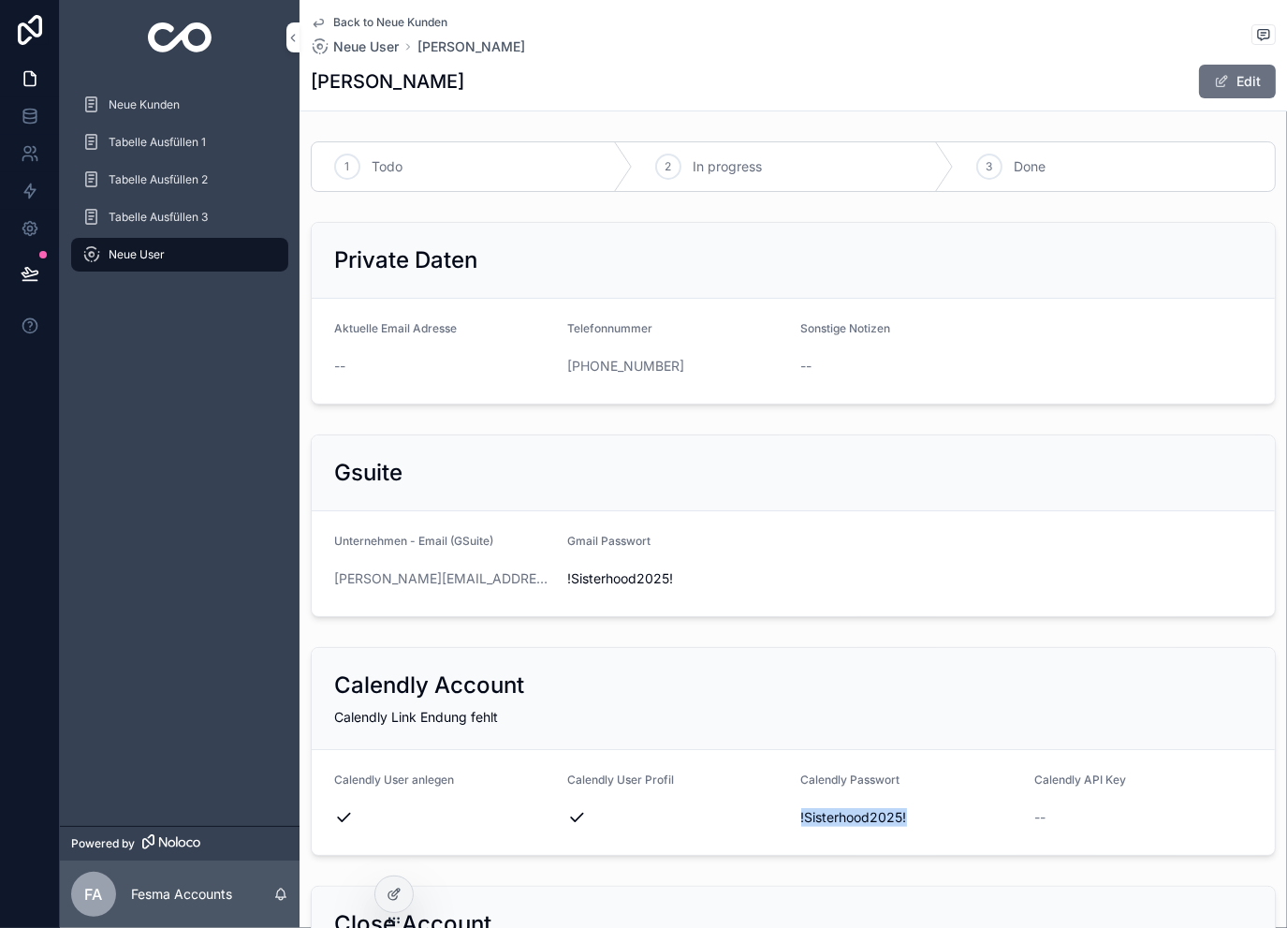
click at [1232, 78] on button "Edit" at bounding box center [1237, 82] width 77 height 34
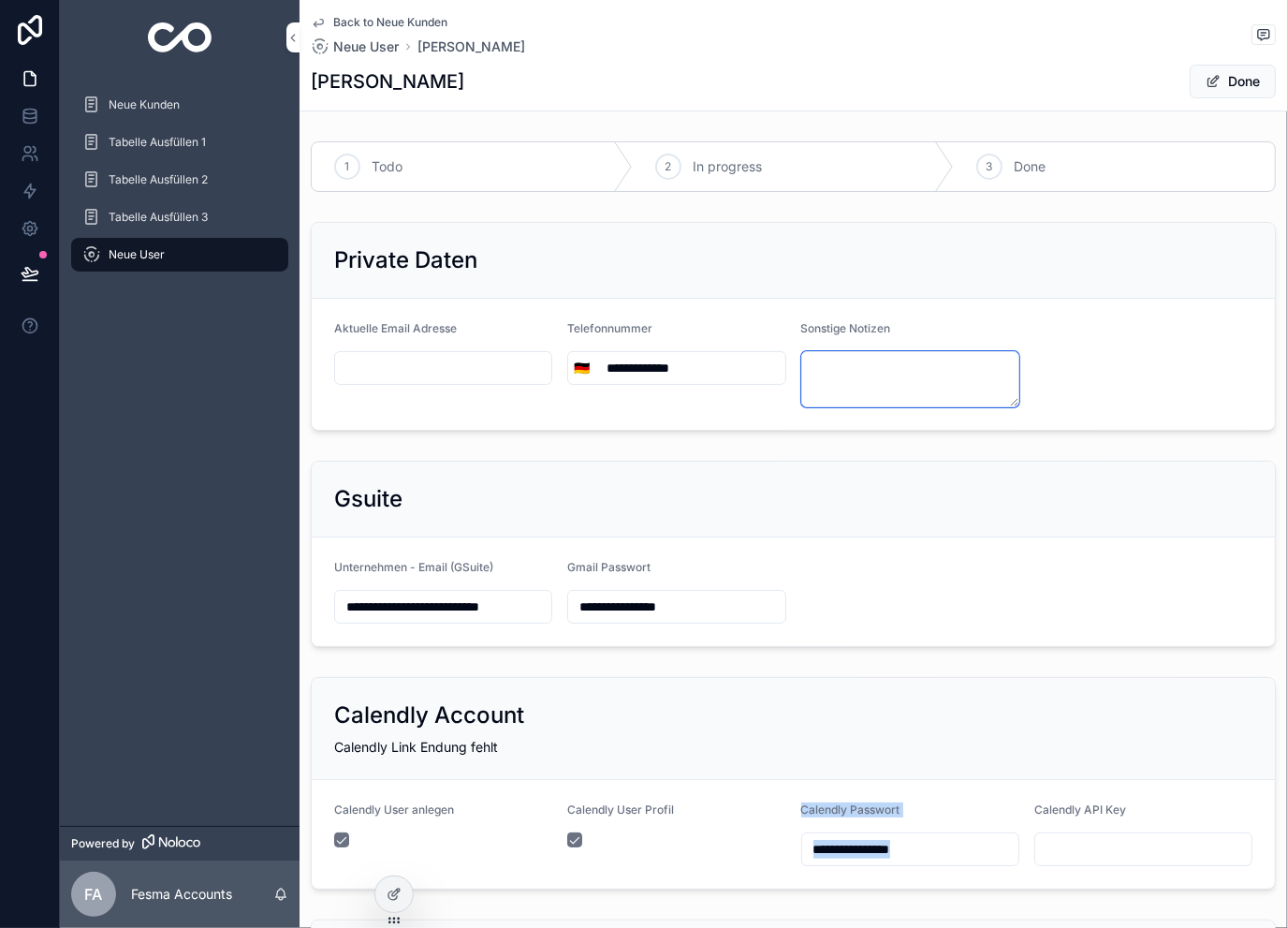
click at [841, 374] on textarea "scrollable content" at bounding box center [910, 379] width 218 height 56
paste textarea "**********"
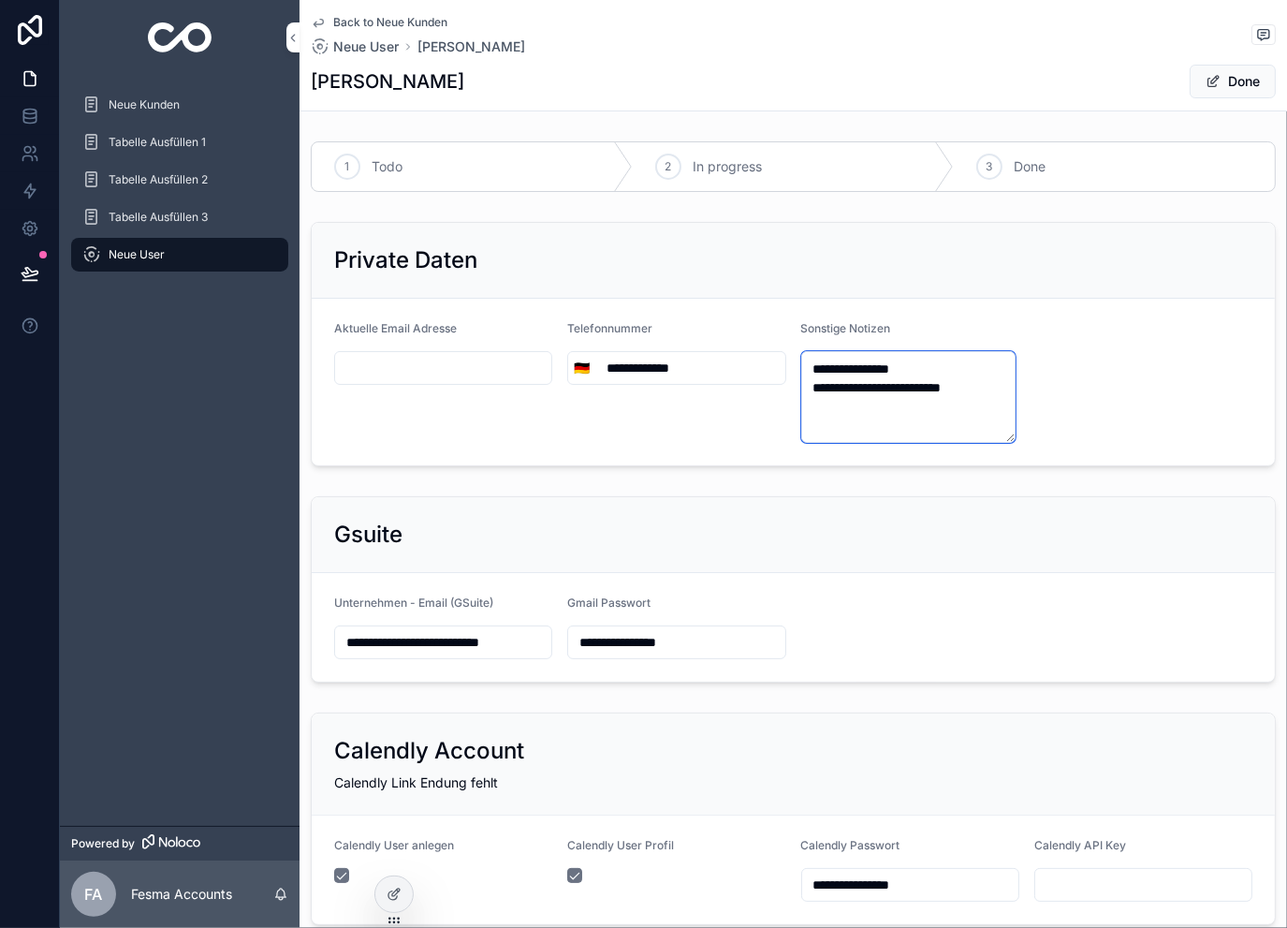
paste textarea "**********"
type textarea "**********"
click at [1215, 82] on button "Done" at bounding box center [1233, 82] width 86 height 34
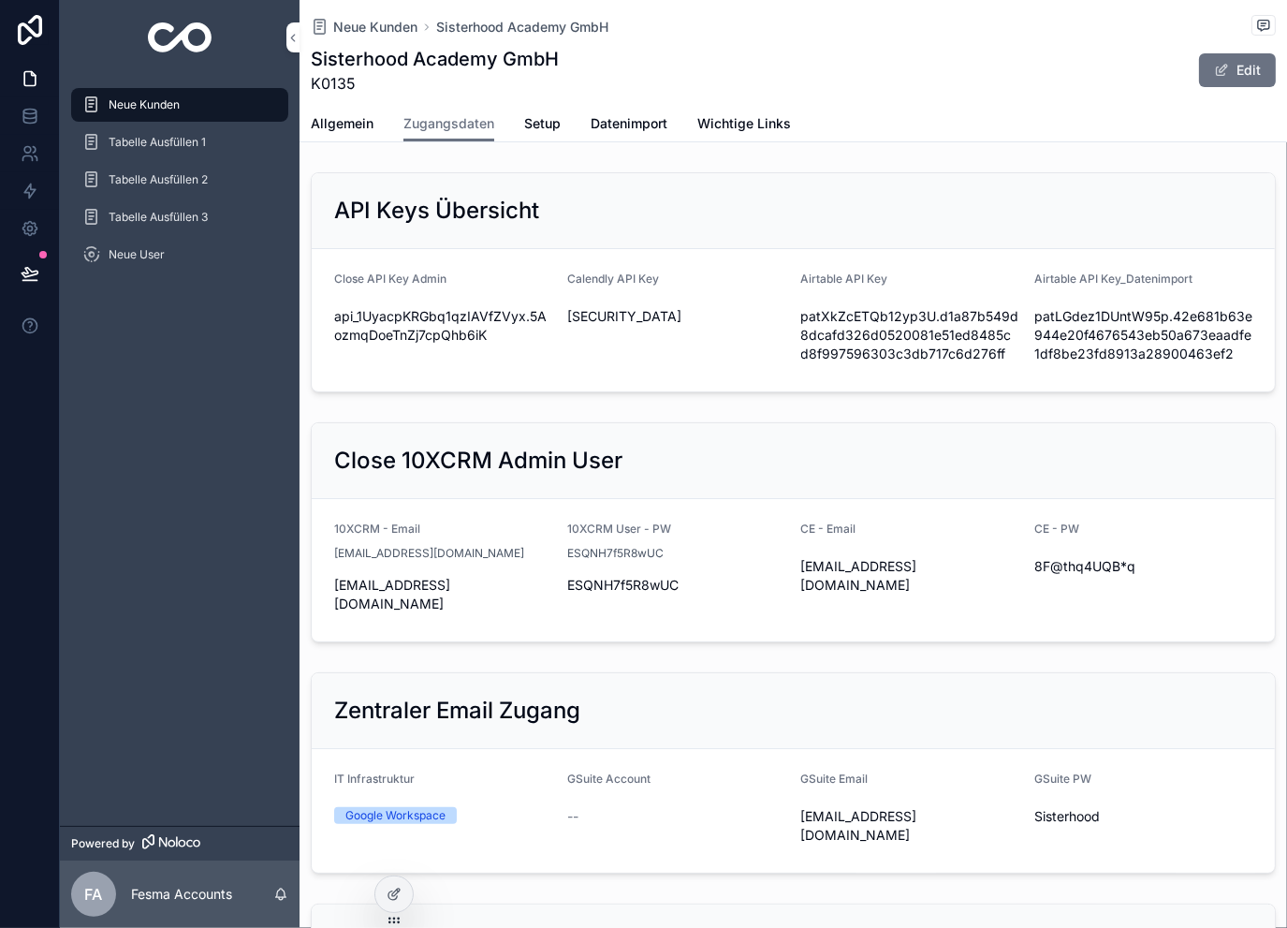
scroll to position [1248, 0]
